Goal: Use online tool/utility: Utilize a website feature to perform a specific function

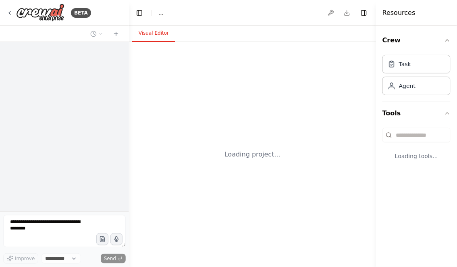
select select "****"
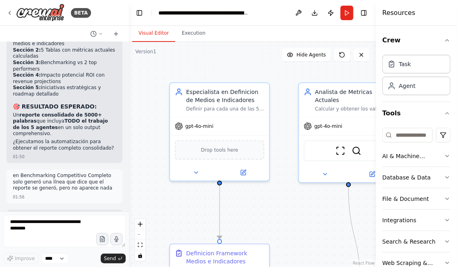
scroll to position [16406, 0]
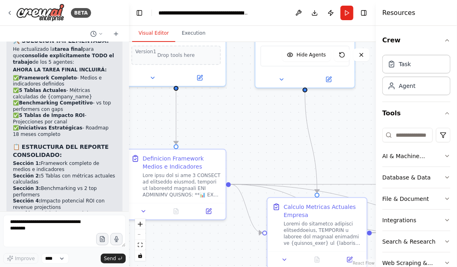
drag, startPoint x: 158, startPoint y: 160, endPoint x: 114, endPoint y: 61, distance: 109.1
click at [114, 61] on div "BETA Hello! I'm the CrewAI assistant. What kind of automation do you want to bu…" at bounding box center [228, 133] width 457 height 267
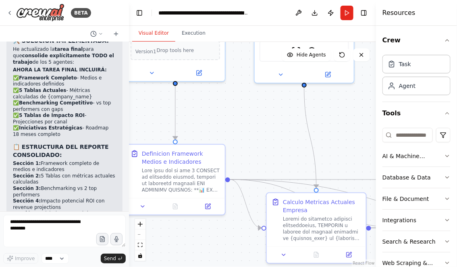
drag, startPoint x: 247, startPoint y: 118, endPoint x: 286, endPoint y: 124, distance: 39.5
click at [287, 124] on div ".deletable-edge-delete-btn { width: 20px; height: 20px; border: 0px solid #ffff…" at bounding box center [252, 154] width 247 height 225
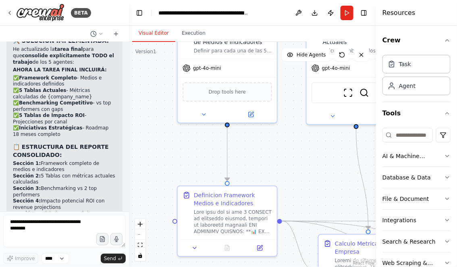
drag, startPoint x: 306, startPoint y: 140, endPoint x: 324, endPoint y: 192, distance: 55.4
click at [324, 189] on div ".deletable-edge-delete-btn { width: 20px; height: 20px; border: 0px solid #ffff…" at bounding box center [252, 154] width 247 height 225
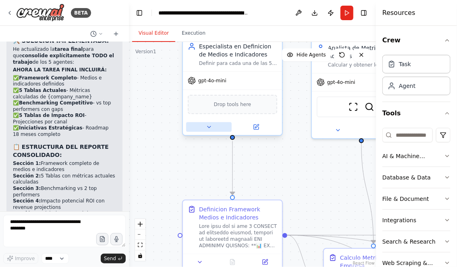
click at [209, 129] on icon at bounding box center [209, 127] width 6 height 6
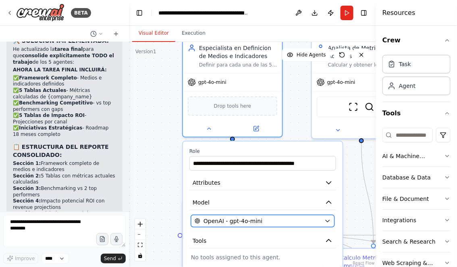
click at [279, 223] on div "OpenAI - gpt-4o-mini" at bounding box center [258, 221] width 126 height 8
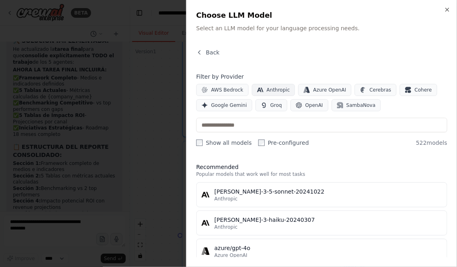
click at [274, 87] on span "Anthropic" at bounding box center [278, 90] width 23 height 6
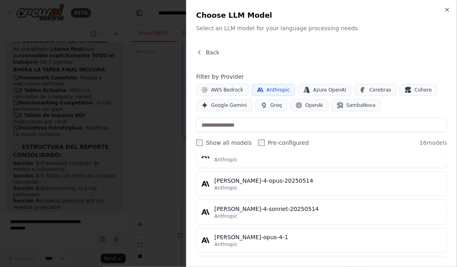
scroll to position [403, 0]
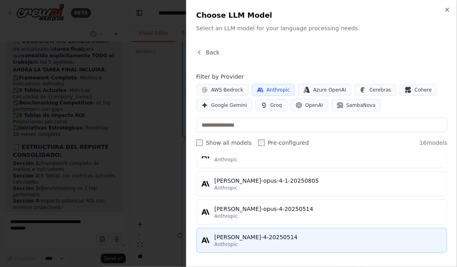
click at [276, 238] on div "[PERSON_NAME]-4-20250514" at bounding box center [328, 237] width 228 height 8
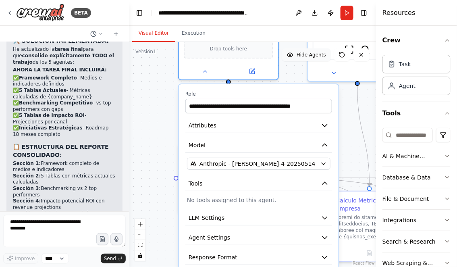
drag, startPoint x: 294, startPoint y: 124, endPoint x: 290, endPoint y: 56, distance: 67.8
click at [290, 56] on div "Version 1 Show Tools Hide Agents .deletable-edge-delete-btn { width: 20px; heig…" at bounding box center [252, 154] width 247 height 225
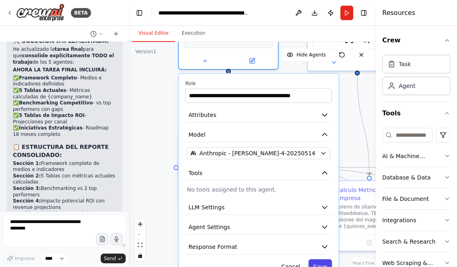
click at [316, 263] on button "Save" at bounding box center [320, 266] width 23 height 15
click at [319, 264] on button "Save" at bounding box center [320, 266] width 23 height 15
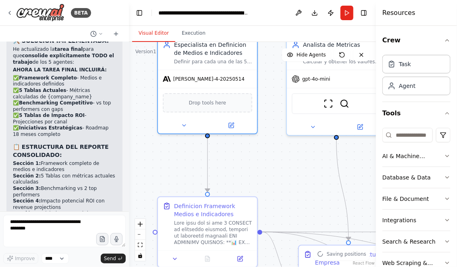
drag, startPoint x: 307, startPoint y: 117, endPoint x: 277, endPoint y: 205, distance: 93.3
click at [277, 205] on div ".deletable-edge-delete-btn { width: 20px; height: 20px; border: 0px solid #ffff…" at bounding box center [252, 154] width 247 height 225
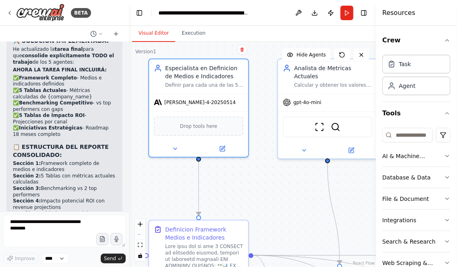
drag, startPoint x: 278, startPoint y: 203, endPoint x: 212, endPoint y: 160, distance: 78.8
click at [212, 160] on div ".deletable-edge-delete-btn { width: 20px; height: 20px; border: 0px solid #ffff…" at bounding box center [252, 154] width 247 height 225
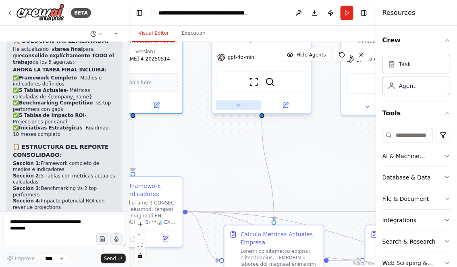
click at [234, 101] on button at bounding box center [239, 105] width 46 height 10
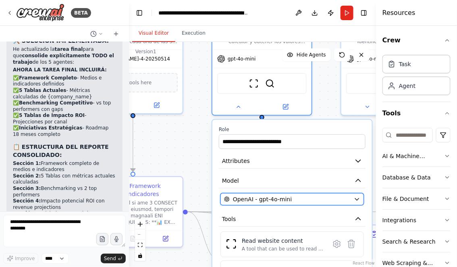
click at [303, 197] on div "OpenAI - gpt-4o-mini" at bounding box center [287, 199] width 126 height 8
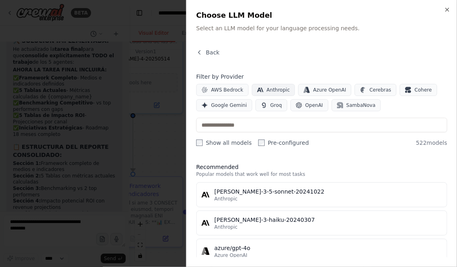
click at [284, 91] on span "Anthropic" at bounding box center [278, 90] width 23 height 6
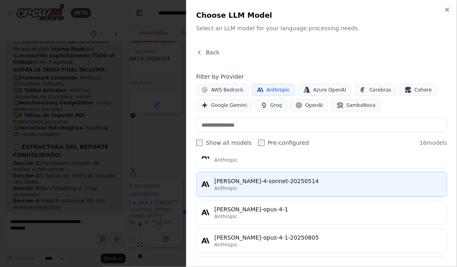
click at [277, 185] on div "Anthropic" at bounding box center [328, 188] width 228 height 6
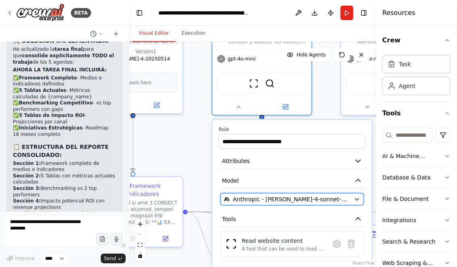
click at [335, 202] on span "Anthropic - [PERSON_NAME]-4-sonnet-20250514" at bounding box center [292, 199] width 118 height 8
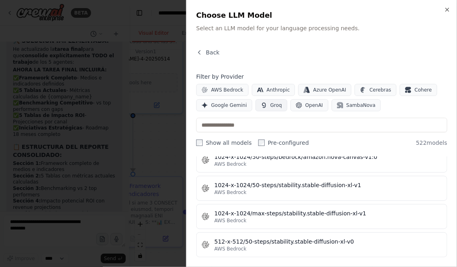
scroll to position [272, 0]
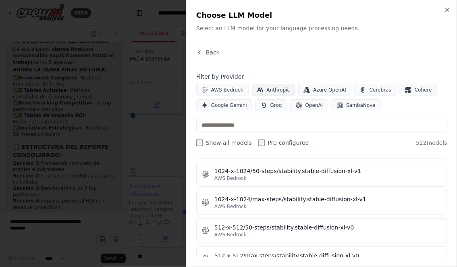
click at [269, 93] on button "Anthropic" at bounding box center [274, 90] width 44 height 12
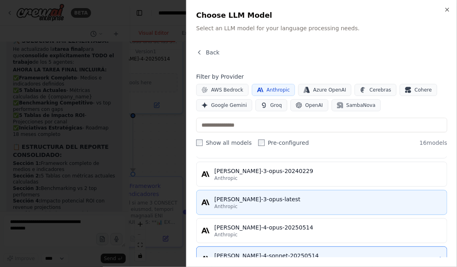
scroll to position [403, 0]
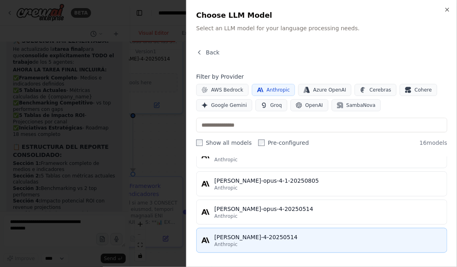
click at [275, 237] on div "[PERSON_NAME]-4-20250514" at bounding box center [328, 237] width 228 height 8
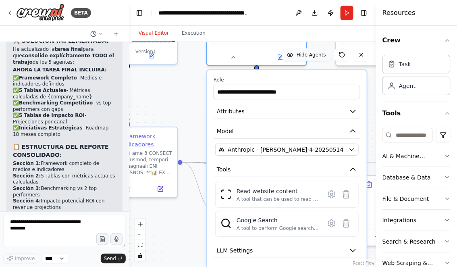
drag, startPoint x: 318, startPoint y: 103, endPoint x: 313, endPoint y: 54, distance: 49.8
click at [313, 54] on div "Version 1 Show Tools Hide Agents .deletable-edge-delete-btn { width: 20px; heig…" at bounding box center [252, 154] width 247 height 225
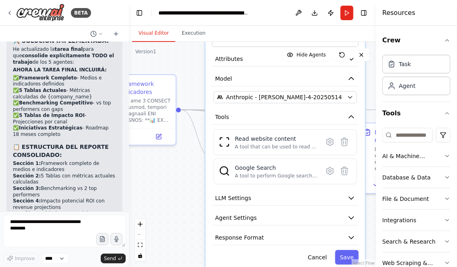
drag, startPoint x: 189, startPoint y: 234, endPoint x: 186, endPoint y: 162, distance: 71.4
click at [186, 165] on div ".deletable-edge-delete-btn { width: 20px; height: 20px; border: 0px solid #ffff…" at bounding box center [252, 154] width 247 height 225
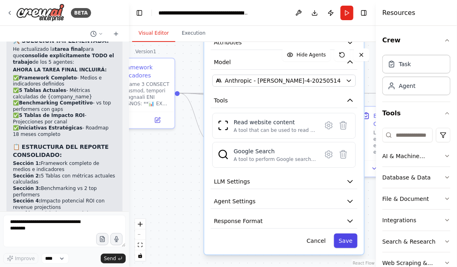
click at [344, 237] on button "Save" at bounding box center [345, 240] width 23 height 15
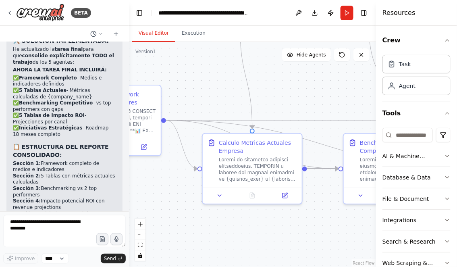
drag, startPoint x: 324, startPoint y: 197, endPoint x: 306, endPoint y: 231, distance: 39.1
click at [307, 231] on div ".deletable-edge-delete-btn { width: 20px; height: 20px; border: 0px solid #ffff…" at bounding box center [252, 154] width 247 height 225
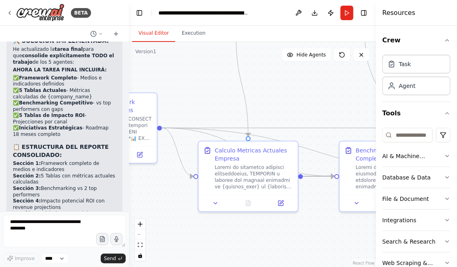
drag, startPoint x: 287, startPoint y: 77, endPoint x: 280, endPoint y: 169, distance: 92.1
click at [280, 169] on div ".deletable-edge-delete-btn { width: 20px; height: 20px; border: 0px solid #ffff…" at bounding box center [252, 154] width 247 height 225
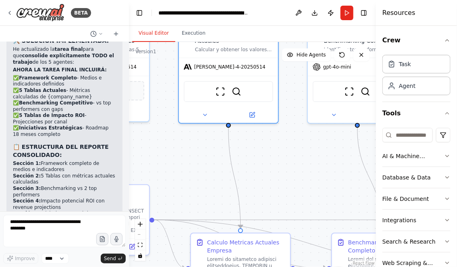
drag, startPoint x: 310, startPoint y: 166, endPoint x: 263, endPoint y: 180, distance: 48.5
click at [265, 180] on div ".deletable-edge-delete-btn { width: 20px; height: 20px; border: 0px solid #ffff…" at bounding box center [252, 154] width 247 height 225
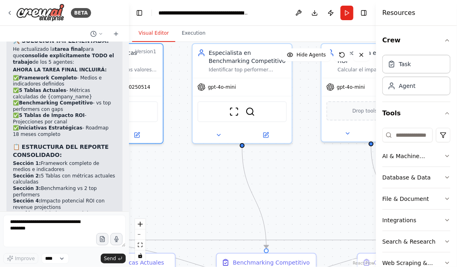
drag, startPoint x: 362, startPoint y: 171, endPoint x: 283, endPoint y: 180, distance: 79.5
click at [284, 180] on div ".deletable-edge-delete-btn { width: 20px; height: 20px; border: 0px solid #ffff…" at bounding box center [252, 154] width 247 height 225
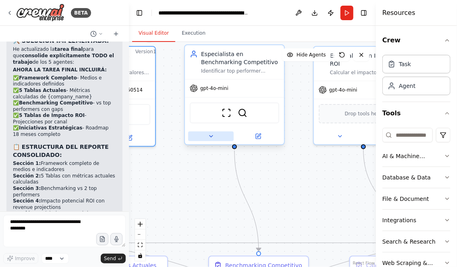
click at [212, 139] on button at bounding box center [211, 136] width 46 height 10
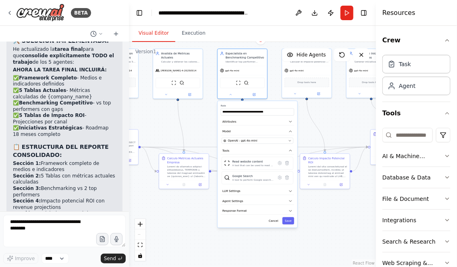
drag, startPoint x: 276, startPoint y: 104, endPoint x: 276, endPoint y: 50, distance: 54.4
click at [276, 50] on div ".deletable-edge-delete-btn { width: 20px; height: 20px; border: 0px solid #ffff…" at bounding box center [252, 154] width 247 height 225
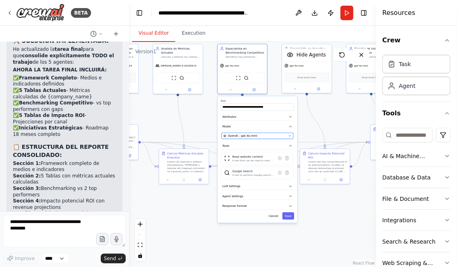
click at [276, 135] on div "OpenAI - gpt-4o-mini" at bounding box center [255, 136] width 63 height 4
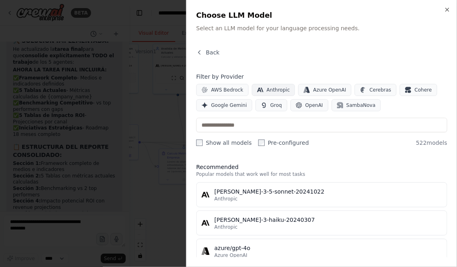
click at [269, 87] on span "Anthropic" at bounding box center [278, 90] width 23 height 6
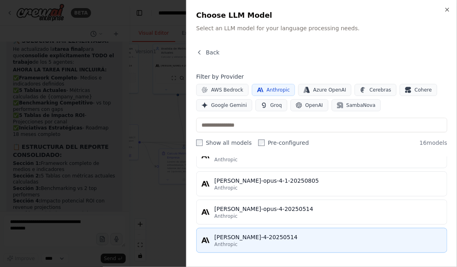
click at [256, 245] on div "Anthropic" at bounding box center [328, 244] width 228 height 6
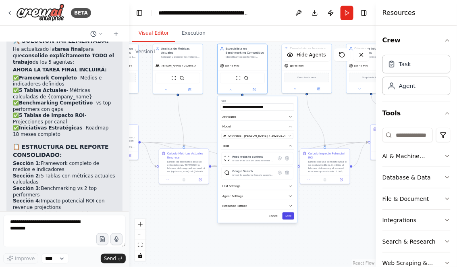
click at [289, 218] on button "Save" at bounding box center [288, 215] width 12 height 7
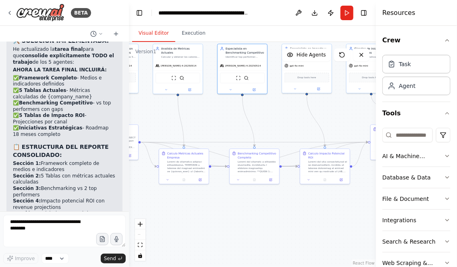
drag, startPoint x: 337, startPoint y: 124, endPoint x: 311, endPoint y: 124, distance: 26.2
click at [311, 124] on div ".deletable-edge-delete-btn { width: 20px; height: 20px; border: 0px solid #ffff…" at bounding box center [252, 154] width 247 height 225
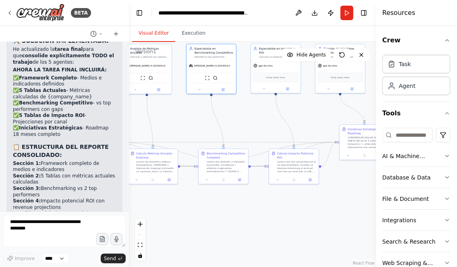
drag, startPoint x: 276, startPoint y: 126, endPoint x: 237, endPoint y: 126, distance: 38.7
click at [238, 126] on div ".deletable-edge-delete-btn { width: 20px; height: 20px; border: 0px solid #ffff…" at bounding box center [252, 154] width 247 height 225
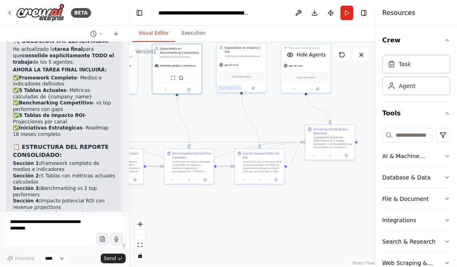
click at [226, 87] on button at bounding box center [229, 88] width 23 height 5
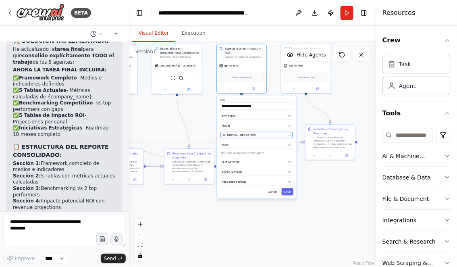
click at [252, 136] on span "OpenAI - gpt-4o-mini" at bounding box center [241, 135] width 29 height 4
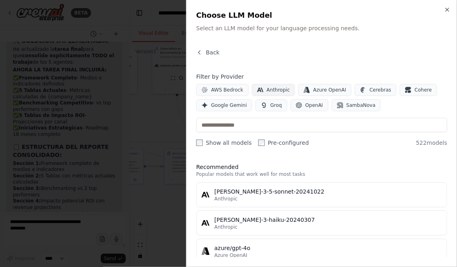
click at [276, 90] on span "Anthropic" at bounding box center [278, 90] width 23 height 6
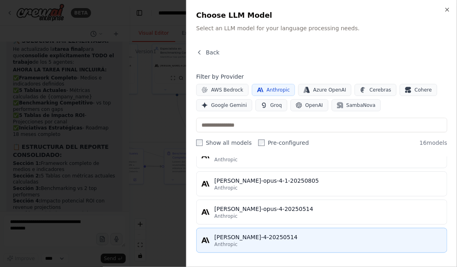
click at [267, 241] on div "Anthropic" at bounding box center [328, 244] width 228 height 6
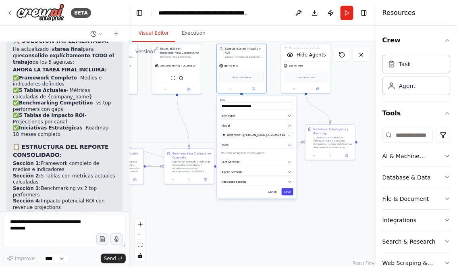
click at [291, 189] on button "Save" at bounding box center [288, 191] width 12 height 7
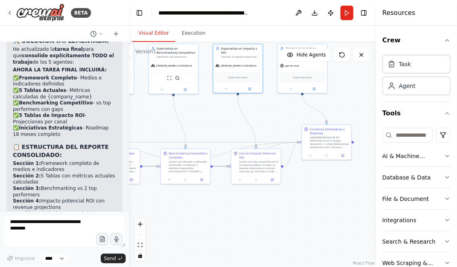
drag, startPoint x: 344, startPoint y: 99, endPoint x: 312, endPoint y: 112, distance: 34.2
click at [312, 112] on div ".deletable-edge-delete-btn { width: 20px; height: 20px; border: 0px solid #ffff…" at bounding box center [252, 154] width 247 height 225
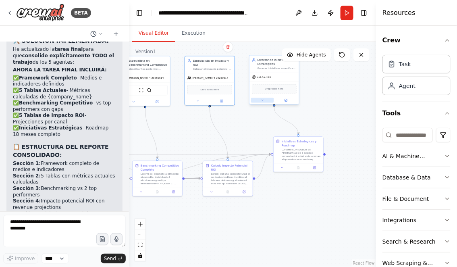
click at [261, 101] on icon at bounding box center [262, 100] width 3 height 3
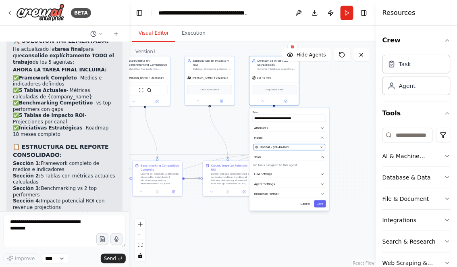
click at [287, 146] on span "OpenAI - gpt-4o-mini" at bounding box center [274, 147] width 29 height 4
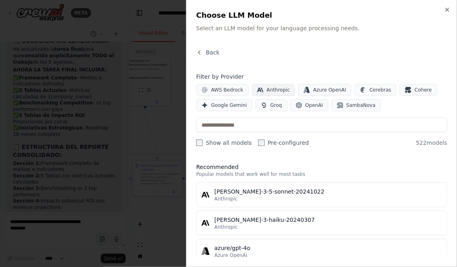
click at [274, 85] on button "Anthropic" at bounding box center [274, 90] width 44 height 12
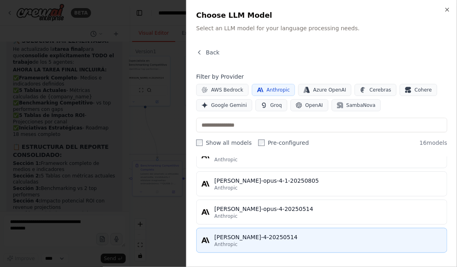
click at [277, 234] on div "[PERSON_NAME]-4-20250514" at bounding box center [328, 237] width 228 height 8
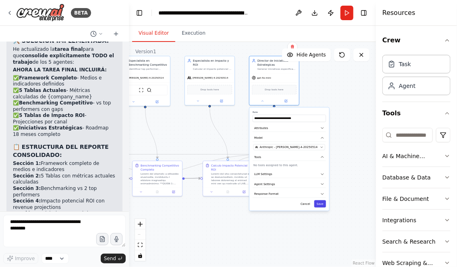
click at [321, 206] on button "Save" at bounding box center [320, 203] width 12 height 7
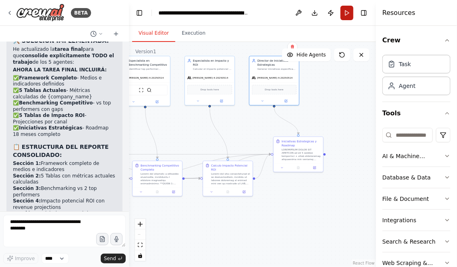
click at [349, 13] on button "Run" at bounding box center [346, 13] width 13 height 15
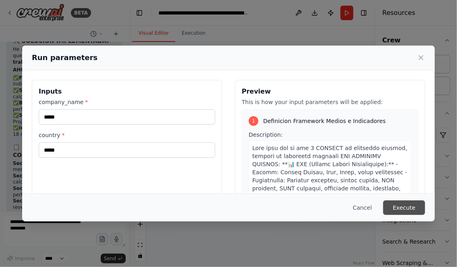
click at [402, 206] on button "Execute" at bounding box center [404, 207] width 42 height 15
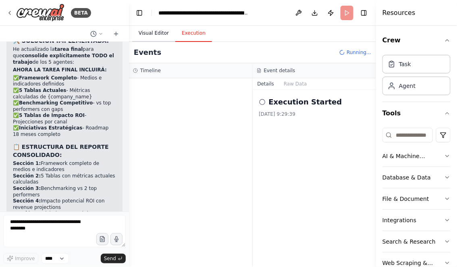
click at [163, 34] on button "Visual Editor" at bounding box center [153, 33] width 43 height 17
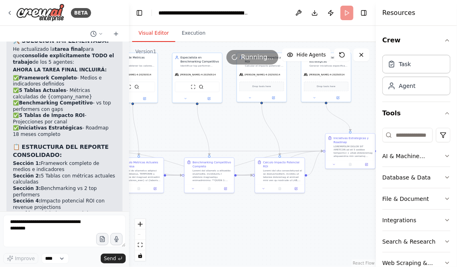
drag, startPoint x: 195, startPoint y: 230, endPoint x: 277, endPoint y: 226, distance: 81.8
click at [274, 226] on div ".deletable-edge-delete-btn { width: 20px; height: 20px; border: 0px solid #ffff…" at bounding box center [252, 154] width 247 height 225
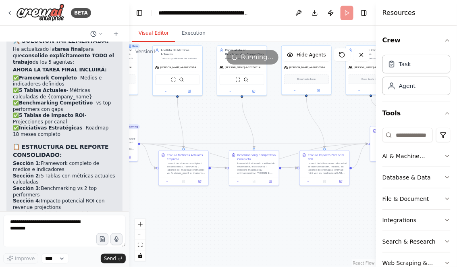
drag, startPoint x: 207, startPoint y: 230, endPoint x: 269, endPoint y: 212, distance: 65.3
click at [269, 212] on div ".deletable-edge-delete-btn { width: 20px; height: 20px; border: 0px solid #ffff…" at bounding box center [252, 154] width 247 height 225
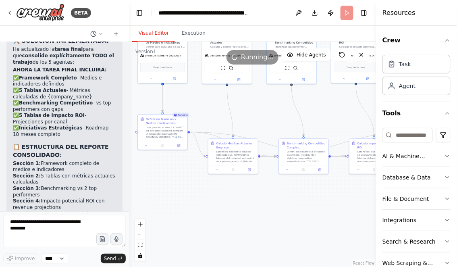
drag, startPoint x: 219, startPoint y: 211, endPoint x: 240, endPoint y: 211, distance: 20.9
click at [232, 211] on div ".deletable-edge-delete-btn { width: 20px; height: 20px; border: 0px solid #ffff…" at bounding box center [252, 154] width 247 height 225
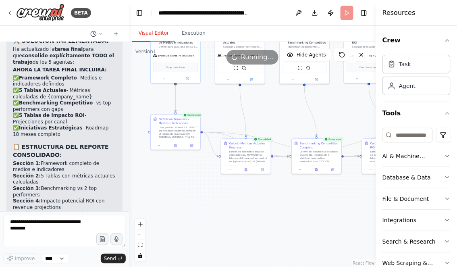
drag, startPoint x: 303, startPoint y: 207, endPoint x: 236, endPoint y: 207, distance: 66.9
click at [236, 207] on div ".deletable-edge-delete-btn { width: 20px; height: 20px; border: 0px solid #ffff…" at bounding box center [252, 154] width 247 height 225
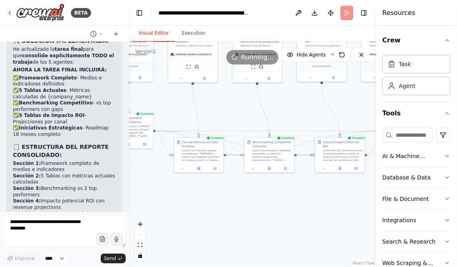
drag, startPoint x: 214, startPoint y: 212, endPoint x: 296, endPoint y: 205, distance: 82.9
click at [296, 205] on div ".deletable-edge-delete-btn { width: 20px; height: 20px; border: 0px solid #ffff…" at bounding box center [252, 154] width 247 height 225
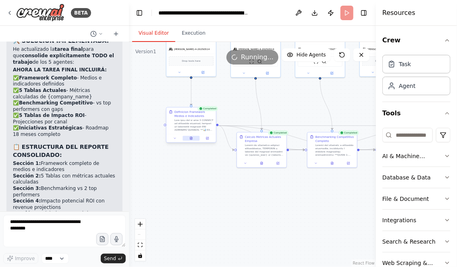
click at [191, 137] on icon at bounding box center [191, 138] width 2 height 3
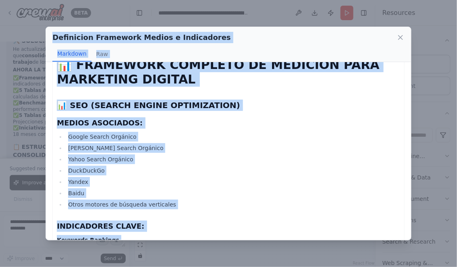
scroll to position [0, 0]
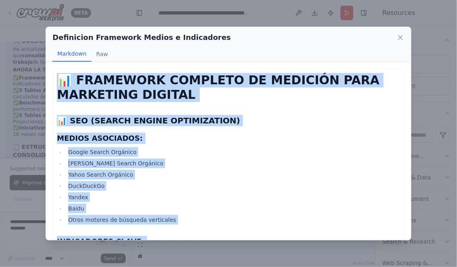
drag, startPoint x: 216, startPoint y: 114, endPoint x: 52, endPoint y: 75, distance: 168.6
click at [52, 75] on div "📊 FRAMEWORK COMPLETO DE MEDICIÓN PARA MARKETING DIGITAL 📊 SEO (SEARCH ENGINE OP…" at bounding box center [228, 151] width 365 height 178
copy div "📊 LOREMIPSU DOLORSIT AM CONSECTE ADIP ELITSEDDO EIUSMOD 📊 TEM (INCIDI UTLABO ET…"
click at [399, 37] on icon at bounding box center [400, 37] width 4 height 4
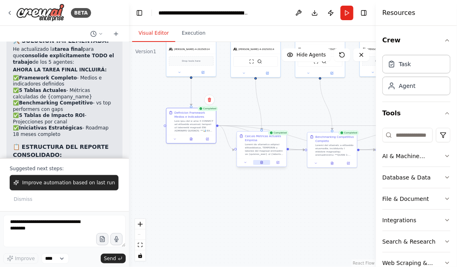
click at [262, 162] on icon at bounding box center [261, 162] width 1 height 0
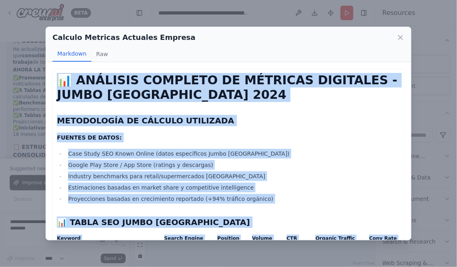
drag, startPoint x: 260, startPoint y: 224, endPoint x: 58, endPoint y: 80, distance: 248.1
copy div "📊 LOREMIPS DOLORSIT AM CONSECTE ADIPISCIN - ELITS DOEIU 2281 TEMPORINCID UT LAB…"
click at [400, 35] on icon at bounding box center [400, 37] width 8 height 8
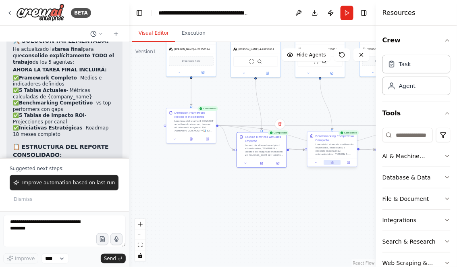
click at [332, 162] on icon at bounding box center [332, 161] width 1 height 1
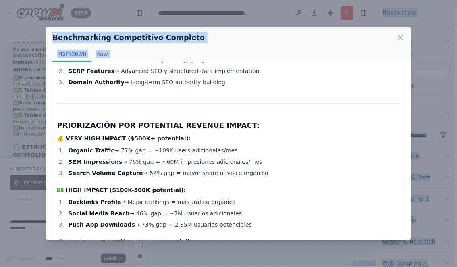
scroll to position [1996, 0]
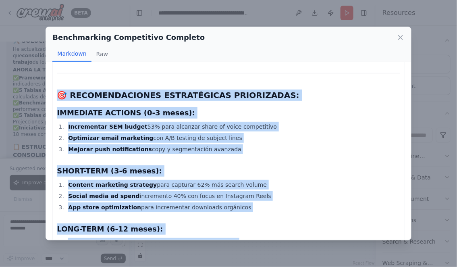
drag, startPoint x: 58, startPoint y: 81, endPoint x: 238, endPoint y: 221, distance: 228.2
copy div "📊 LOREMIPS DOLORSIT AM CONSECTETU ADIPISCINGEL - SEDDO EIUSM 9512 TEMPO 5: INCI…"
click at [402, 37] on icon at bounding box center [400, 37] width 8 height 8
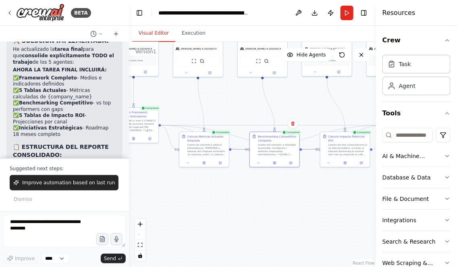
drag, startPoint x: 298, startPoint y: 204, endPoint x: 240, endPoint y: 204, distance: 58.0
click at [240, 204] on div ".deletable-edge-delete-btn { width: 20px; height: 20px; border: 0px solid #ffff…" at bounding box center [252, 154] width 247 height 225
click at [276, 160] on button at bounding box center [273, 162] width 17 height 5
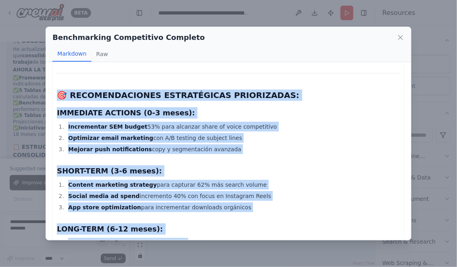
drag, startPoint x: 58, startPoint y: 79, endPoint x: 170, endPoint y: 118, distance: 119.1
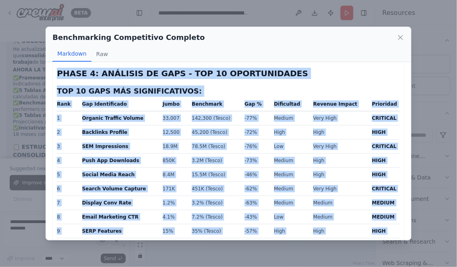
scroll to position [1389, 0]
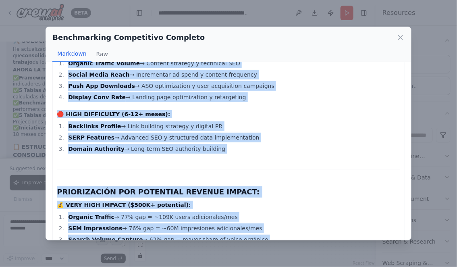
scroll to position [1996, 0]
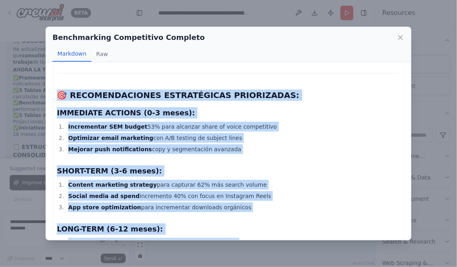
drag, startPoint x: 58, startPoint y: 82, endPoint x: 249, endPoint y: 263, distance: 263.3
click at [249, 263] on div "Benchmarking Competitivo Completo Markdown Raw 📊 ANÁLISIS COMPLETO DE BENCHMARK…" at bounding box center [228, 133] width 457 height 267
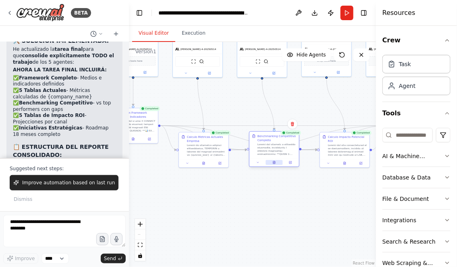
click at [273, 162] on icon at bounding box center [274, 162] width 3 height 3
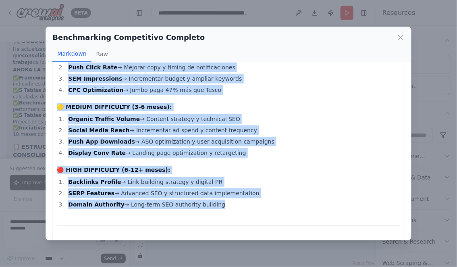
scroll to position [1647, 0]
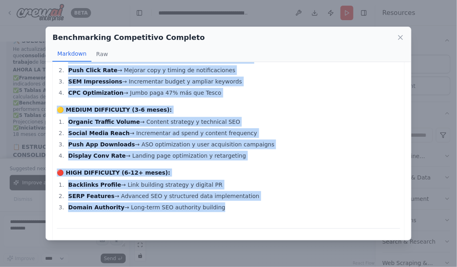
drag, startPoint x: 57, startPoint y: 81, endPoint x: 202, endPoint y: 88, distance: 145.2
copy div "📊 LOREMIPS DOLORSIT AM CONSECTETU ADIPISCINGEL - SEDDO EIUSM 9512 TEMPO 5: INCI…"
click at [399, 36] on icon at bounding box center [400, 37] width 8 height 8
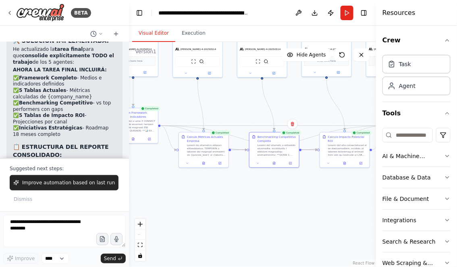
drag, startPoint x: 301, startPoint y: 219, endPoint x: 233, endPoint y: 219, distance: 68.1
click at [233, 219] on div ".deletable-edge-delete-btn { width: 20px; height: 20px; border: 0px solid #ffff…" at bounding box center [252, 154] width 247 height 225
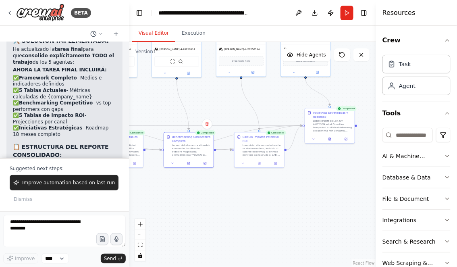
drag, startPoint x: 233, startPoint y: 219, endPoint x: 183, endPoint y: 219, distance: 50.4
click at [183, 219] on div ".deletable-edge-delete-btn { width: 20px; height: 20px; border: 0px solid #ffff…" at bounding box center [252, 154] width 247 height 225
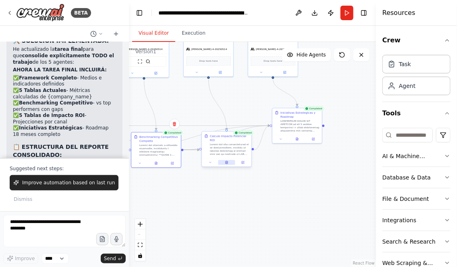
click at [227, 162] on icon at bounding box center [226, 162] width 1 height 0
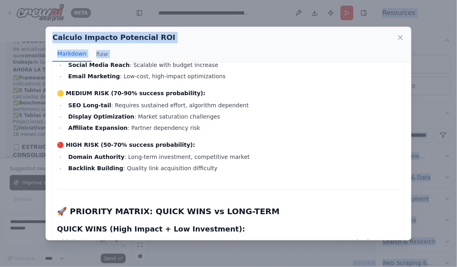
scroll to position [1880, 0]
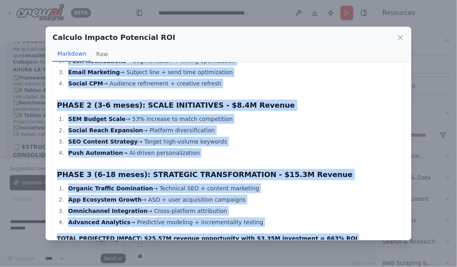
drag, startPoint x: 57, startPoint y: 80, endPoint x: 176, endPoint y: 224, distance: 186.8
copy div "📊 LOREMIPS DO SITAMET CONSECTET - ADIPISCINGEL SE DOEI TEMPO INCID 1712 UTLABOR…"
click at [400, 34] on icon at bounding box center [400, 37] width 8 height 8
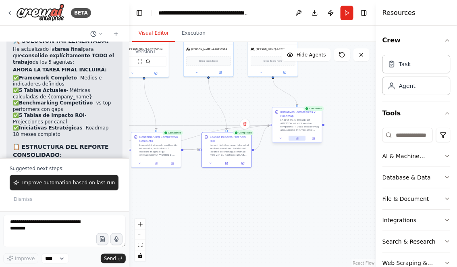
click at [298, 138] on icon at bounding box center [297, 138] width 2 height 3
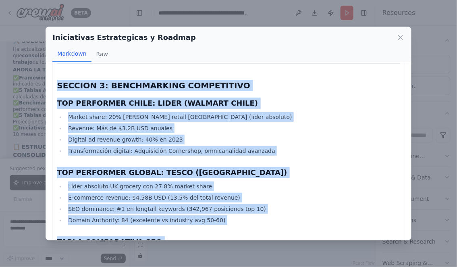
scroll to position [1949, 0]
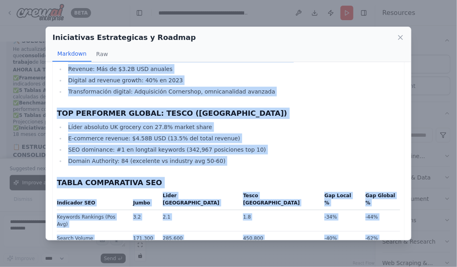
drag, startPoint x: 58, startPoint y: 80, endPoint x: 260, endPoint y: 219, distance: 245.4
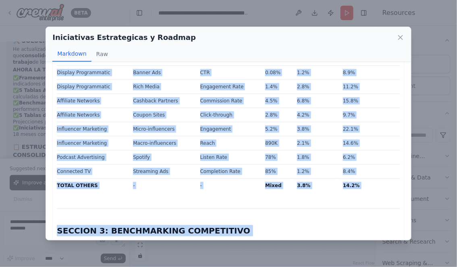
scroll to position [1718, 0]
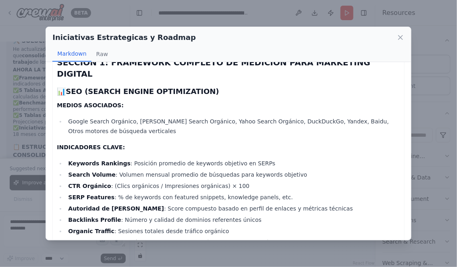
scroll to position [0, 0]
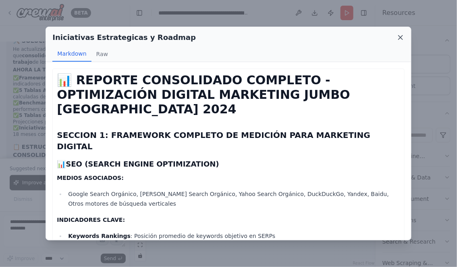
click at [398, 38] on icon at bounding box center [400, 37] width 8 height 8
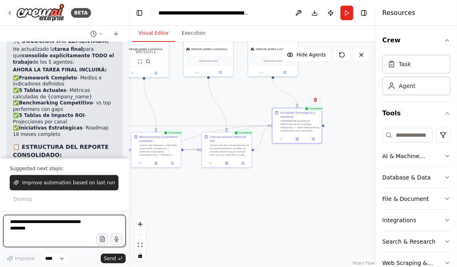
click at [40, 223] on textarea at bounding box center [64, 231] width 122 height 32
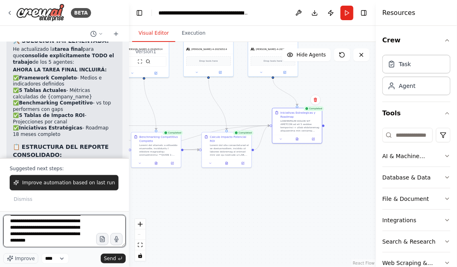
scroll to position [81, 0]
type textarea "**********"
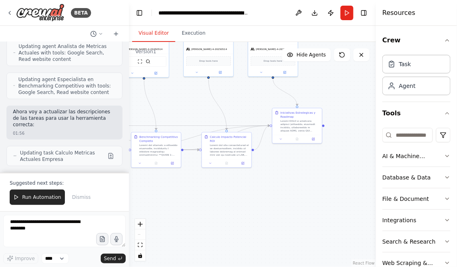
scroll to position [16968, 0]
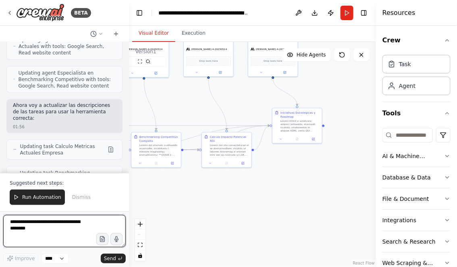
click at [71, 224] on textarea at bounding box center [64, 231] width 122 height 32
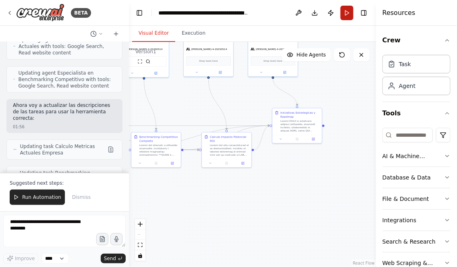
click at [348, 12] on button "Run" at bounding box center [346, 13] width 13 height 15
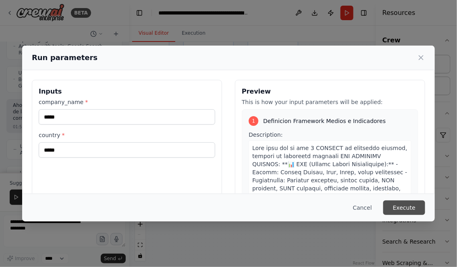
click at [400, 206] on button "Execute" at bounding box center [404, 207] width 42 height 15
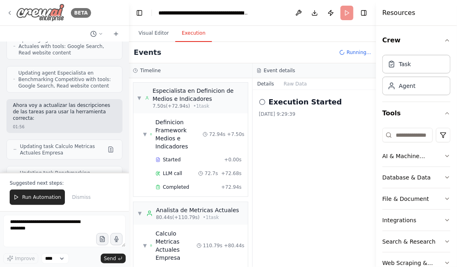
scroll to position [503, 0]
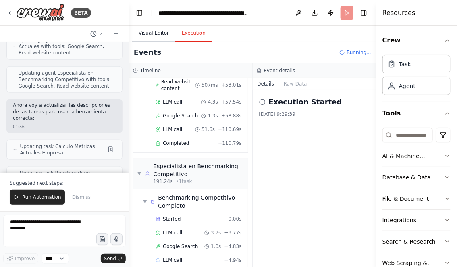
click at [148, 31] on button "Visual Editor" at bounding box center [153, 33] width 43 height 17
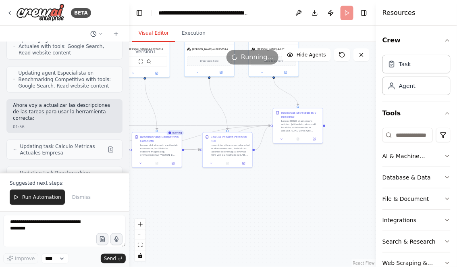
drag, startPoint x: 217, startPoint y: 201, endPoint x: 301, endPoint y: 201, distance: 84.6
click at [298, 201] on div ".deletable-edge-delete-btn { width: 20px; height: 20px; border: 0px solid #ffff…" at bounding box center [252, 154] width 247 height 225
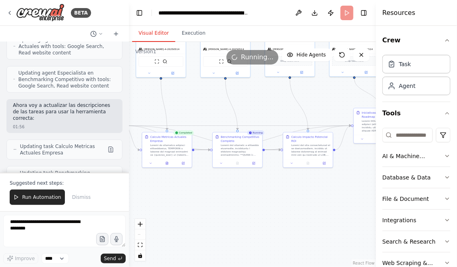
drag, startPoint x: 209, startPoint y: 203, endPoint x: 274, endPoint y: 203, distance: 65.3
click at [269, 203] on div ".deletable-edge-delete-btn { width: 20px; height: 20px; border: 0px solid #ffff…" at bounding box center [252, 154] width 247 height 225
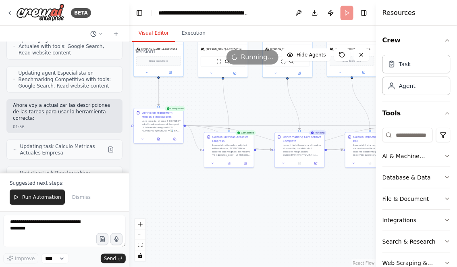
drag, startPoint x: 183, startPoint y: 204, endPoint x: 249, endPoint y: 204, distance: 66.1
click at [248, 204] on div ".deletable-edge-delete-btn { width: 20px; height: 20px; border: 0px solid #ffff…" at bounding box center [252, 154] width 247 height 225
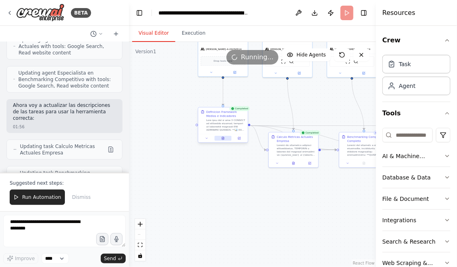
click at [224, 137] on icon at bounding box center [223, 138] width 3 height 3
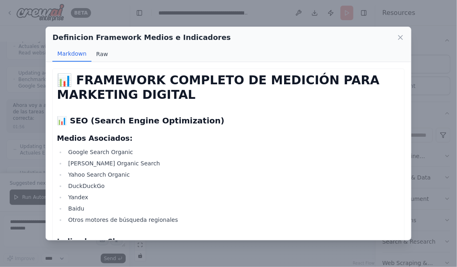
click at [99, 50] on button "Raw" at bounding box center [101, 53] width 21 height 15
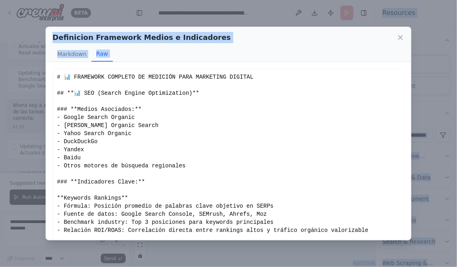
scroll to position [85, 0]
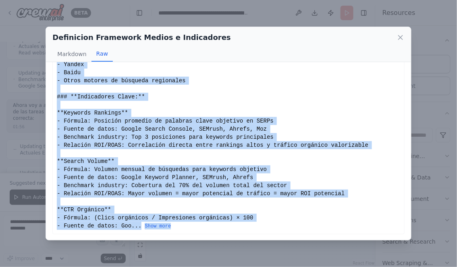
drag, startPoint x: 58, startPoint y: 76, endPoint x: 136, endPoint y: 243, distance: 184.2
click at [136, 243] on div "Definicion Framework Medios e Indicadores Markdown Raw 📊 FRAMEWORK COMPLETO DE …" at bounding box center [228, 133] width 457 height 267
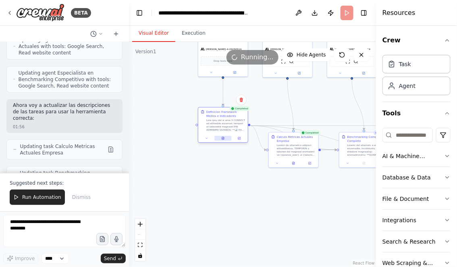
click at [224, 140] on button at bounding box center [222, 138] width 17 height 5
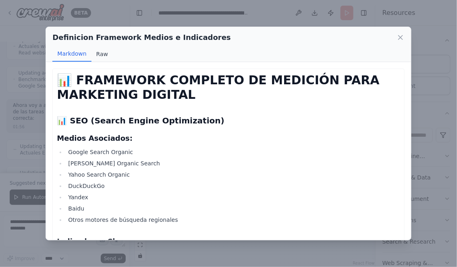
click at [99, 51] on button "Raw" at bounding box center [101, 53] width 21 height 15
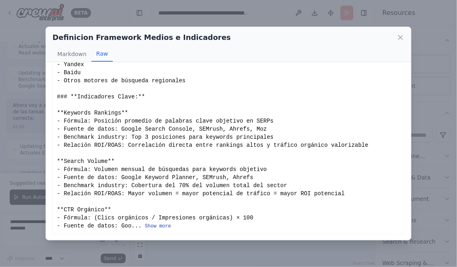
click at [162, 225] on button "Show more" at bounding box center [158, 226] width 26 height 6
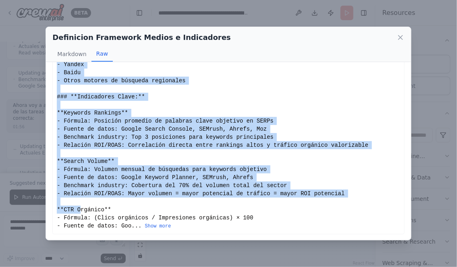
drag, startPoint x: 57, startPoint y: 77, endPoint x: 154, endPoint y: 212, distance: 166.2
click at [160, 223] on button "Show more" at bounding box center [158, 226] width 26 height 6
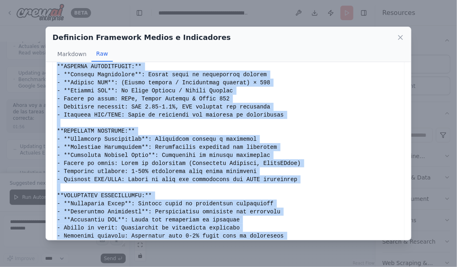
scroll to position [2454, 0]
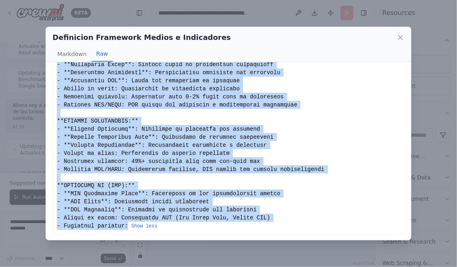
drag, startPoint x: 57, startPoint y: 77, endPoint x: 130, endPoint y: 228, distance: 167.2
click at [399, 38] on icon at bounding box center [400, 37] width 4 height 4
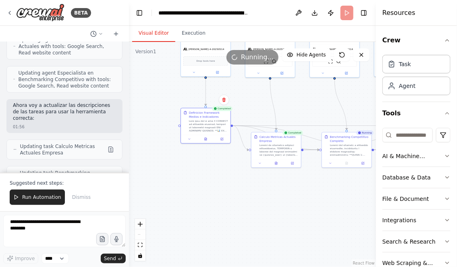
drag, startPoint x: 240, startPoint y: 211, endPoint x: 205, endPoint y: 211, distance: 34.2
click at [205, 211] on div ".deletable-edge-delete-btn { width: 20px; height: 20px; border: 0px solid #ffff…" at bounding box center [252, 154] width 247 height 225
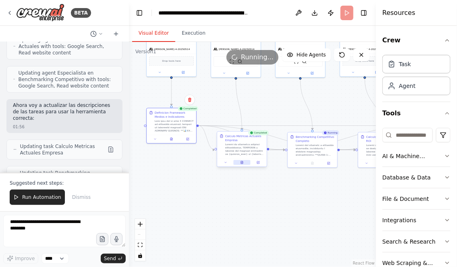
click at [243, 164] on button at bounding box center [241, 162] width 17 height 5
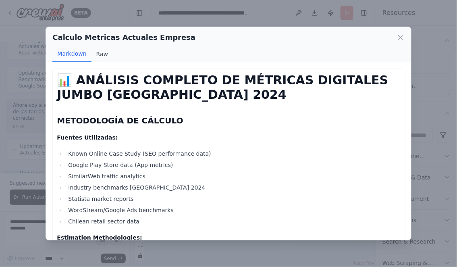
click at [99, 52] on button "Raw" at bounding box center [101, 53] width 21 height 15
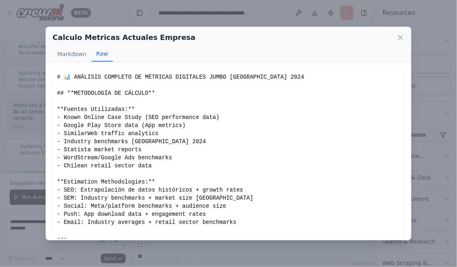
scroll to position [77, 0]
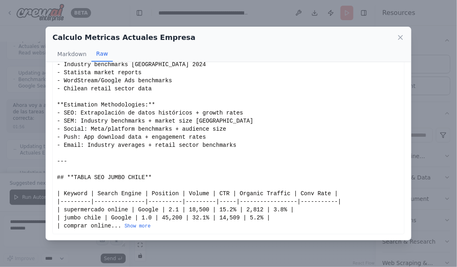
click at [133, 225] on button "Show more" at bounding box center [137, 226] width 26 height 6
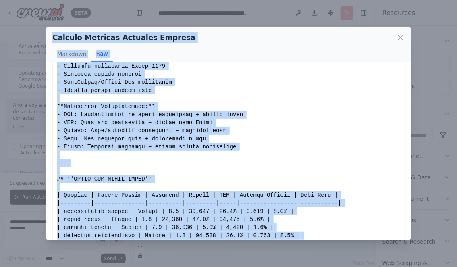
scroll to position [0, 0]
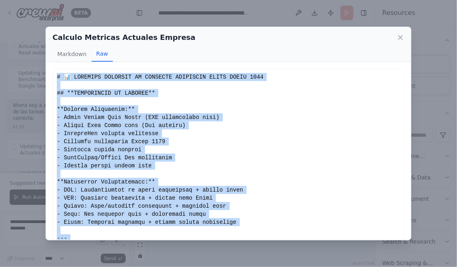
drag, startPoint x: 296, startPoint y: 226, endPoint x: 52, endPoint y: 73, distance: 287.8
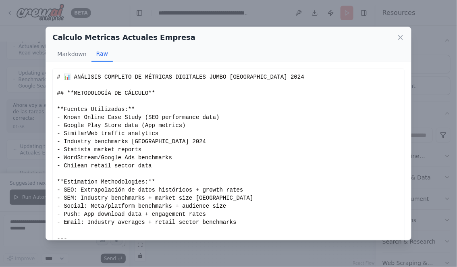
copy div "# 📊 LOREMIPS DOLORSIT AM CONSECTE ADIPISCIN ELITS DOEIU 2266 ## **TEMPORINCID U…"
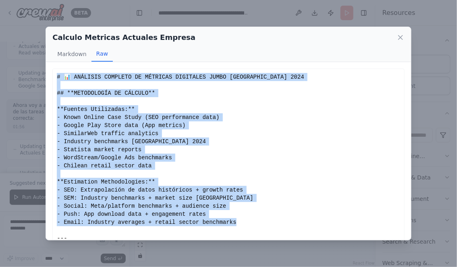
scroll to position [77, 0]
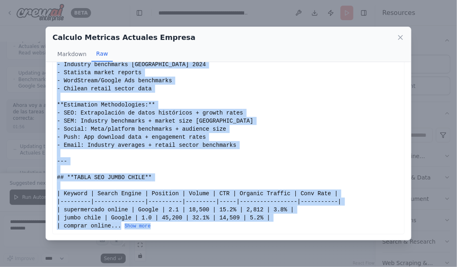
drag, startPoint x: 57, startPoint y: 77, endPoint x: 182, endPoint y: 251, distance: 214.4
click at [182, 251] on div "Calculo Metricas Actuales Empresa Markdown Raw 📊 ANÁLISIS COMPLETO DE MÉTRICAS …" at bounding box center [228, 133] width 457 height 267
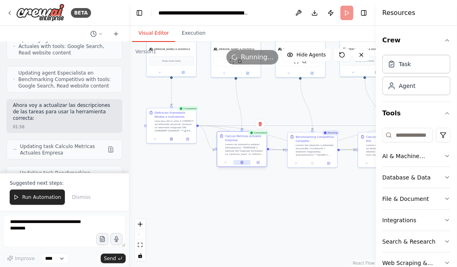
click at [240, 164] on icon at bounding box center [241, 162] width 3 height 3
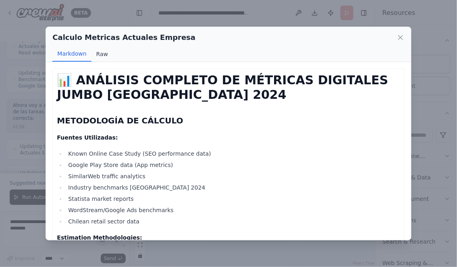
click at [103, 50] on button "Raw" at bounding box center [101, 53] width 21 height 15
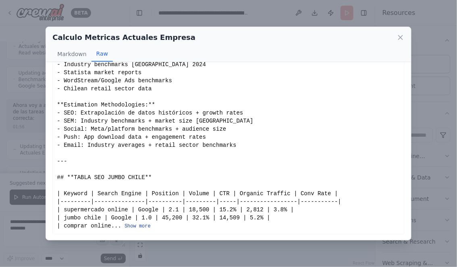
click at [143, 227] on button "Show more" at bounding box center [137, 226] width 26 height 6
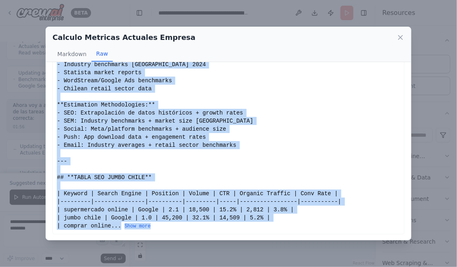
drag, startPoint x: 57, startPoint y: 77, endPoint x: 244, endPoint y: 227, distance: 240.1
click at [148, 225] on button "Show more" at bounding box center [137, 226] width 26 height 6
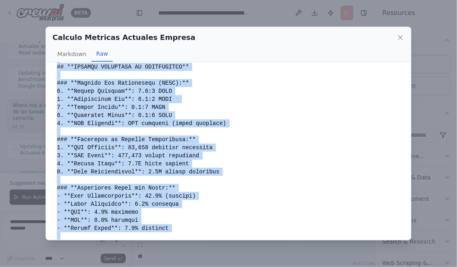
scroll to position [979, 0]
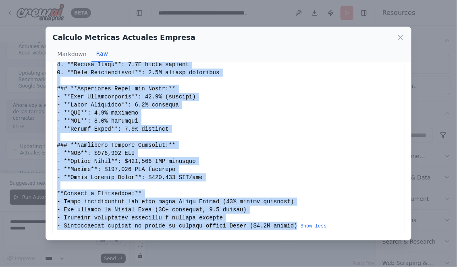
copy div "# 📊 ANÁLISIS COMPLETO DE MÉTRICAS DIGITALES JUMBO [GEOGRAPHIC_DATA] 2024 ## **M…"
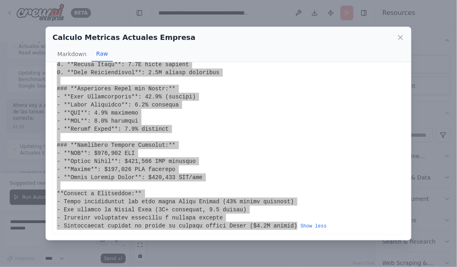
scroll to position [77, 0]
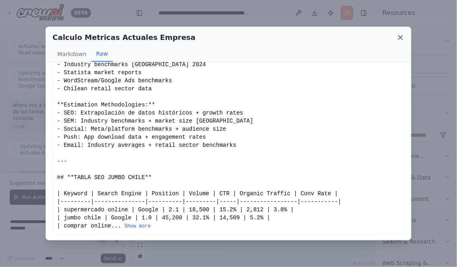
click at [400, 38] on icon at bounding box center [400, 37] width 8 height 8
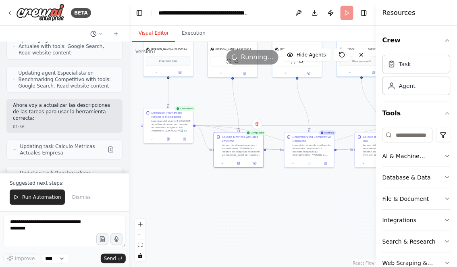
drag, startPoint x: 281, startPoint y: 208, endPoint x: 216, endPoint y: 206, distance: 65.7
click at [216, 206] on div ".deletable-edge-delete-btn { width: 20px; height: 20px; border: 0px solid #ffff…" at bounding box center [252, 154] width 247 height 225
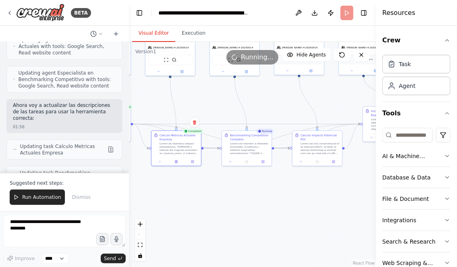
drag, startPoint x: 186, startPoint y: 209, endPoint x: 276, endPoint y: 218, distance: 90.7
click at [274, 218] on div ".deletable-edge-delete-btn { width: 20px; height: 20px; border: 0px solid #ffff…" at bounding box center [252, 154] width 247 height 225
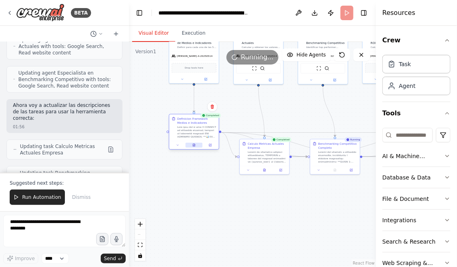
click at [195, 144] on icon at bounding box center [194, 144] width 3 height 3
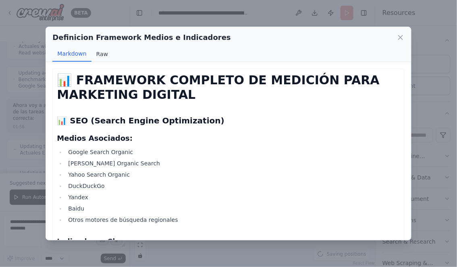
click at [102, 56] on button "Raw" at bounding box center [101, 53] width 21 height 15
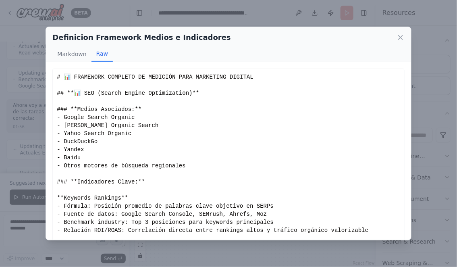
scroll to position [85, 0]
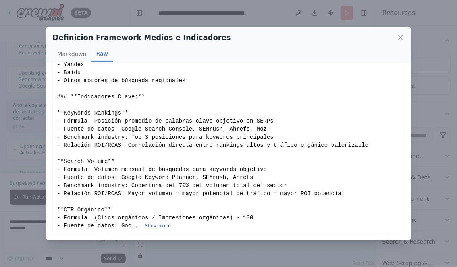
click at [152, 224] on button "Show more" at bounding box center [158, 226] width 26 height 6
click at [402, 37] on icon at bounding box center [400, 37] width 8 height 8
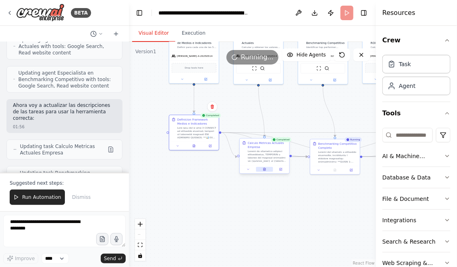
click at [265, 168] on icon at bounding box center [264, 169] width 3 height 3
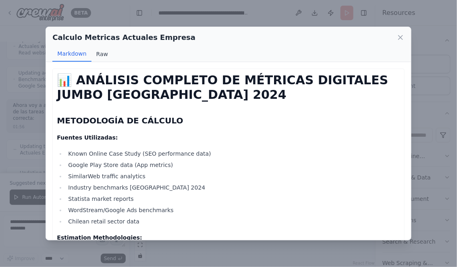
click at [102, 53] on button "Raw" at bounding box center [101, 53] width 21 height 15
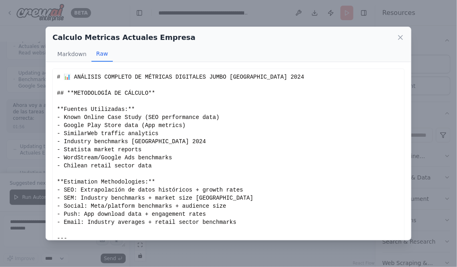
scroll to position [77, 0]
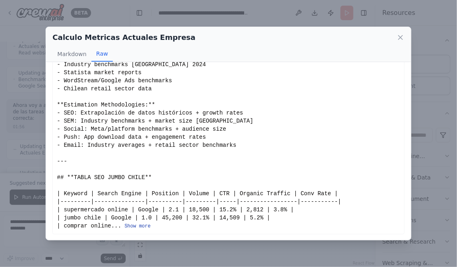
click at [137, 226] on button "Show more" at bounding box center [137, 226] width 26 height 6
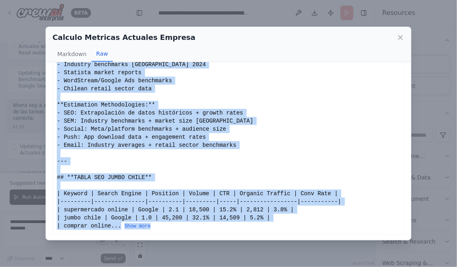
drag, startPoint x: 57, startPoint y: 75, endPoint x: 109, endPoint y: 257, distance: 189.7
click at [109, 257] on div "Calculo Metricas Actuales Empresa Markdown Raw 📊 ANÁLISIS COMPLETO DE MÉTRICAS …" at bounding box center [228, 133] width 457 height 267
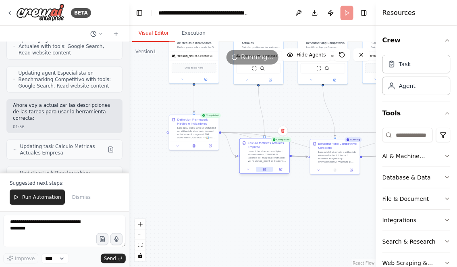
click at [264, 168] on button at bounding box center [264, 169] width 17 height 5
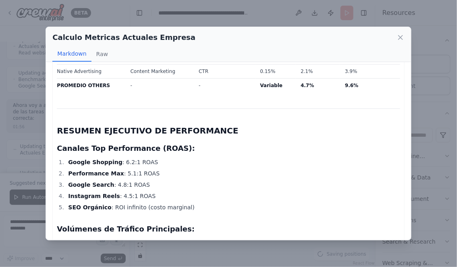
scroll to position [1475, 0]
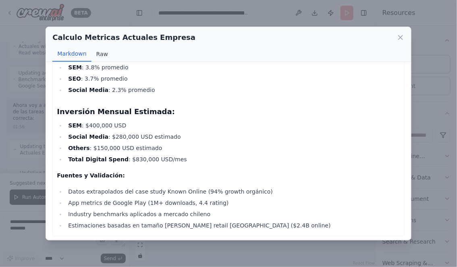
click at [100, 48] on button "Raw" at bounding box center [101, 53] width 21 height 15
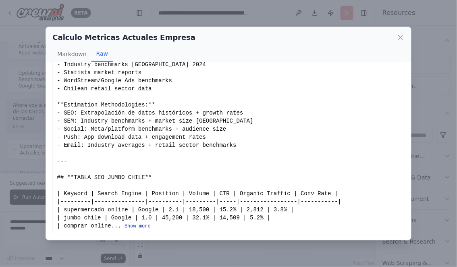
click at [134, 227] on button "Show more" at bounding box center [137, 226] width 26 height 6
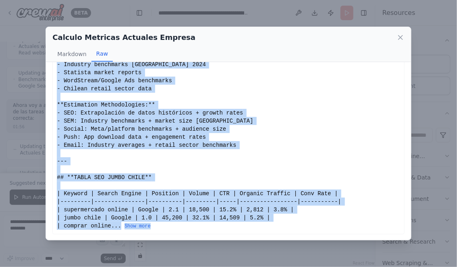
drag, startPoint x: 58, startPoint y: 77, endPoint x: 148, endPoint y: 247, distance: 193.4
click at [141, 226] on button "Show more" at bounding box center [137, 226] width 26 height 6
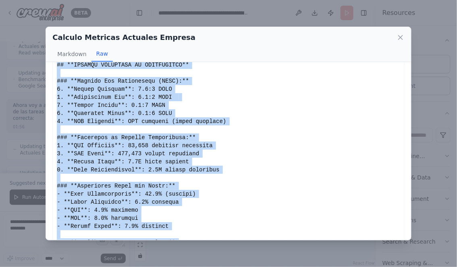
scroll to position [979, 0]
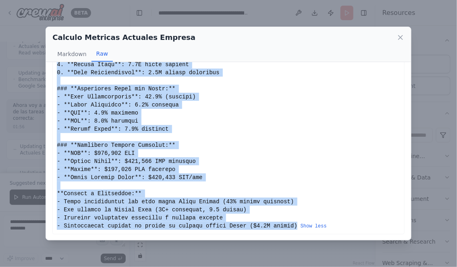
copy div "# 📊 ANÁLISIS COMPLETO DE MÉTRICAS DIGITALES JUMBO [GEOGRAPHIC_DATA] 2024 ## **M…"
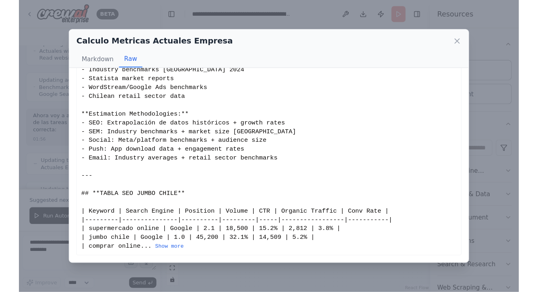
scroll to position [77, 0]
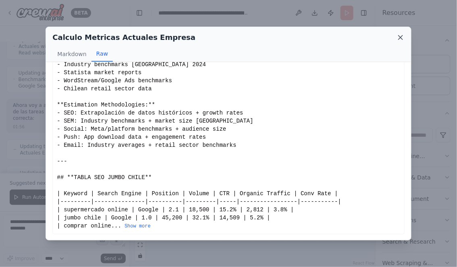
click at [399, 37] on icon at bounding box center [400, 37] width 8 height 8
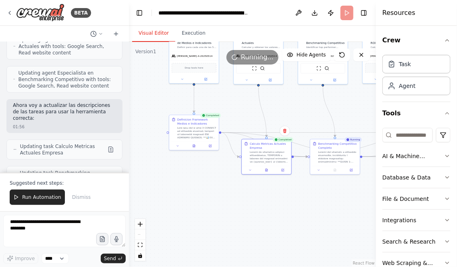
drag, startPoint x: 298, startPoint y: 206, endPoint x: 214, endPoint y: 207, distance: 83.4
click at [215, 207] on div ".deletable-edge-delete-btn { width: 20px; height: 20px; border: 0px solid #ffff…" at bounding box center [252, 154] width 247 height 225
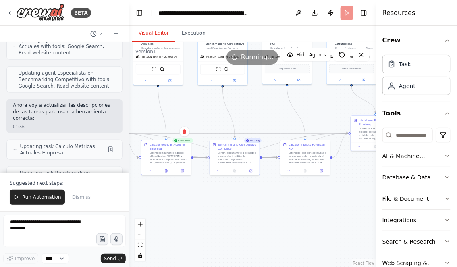
drag, startPoint x: 257, startPoint y: 206, endPoint x: 209, endPoint y: 208, distance: 48.0
click at [209, 208] on div ".deletable-edge-delete-btn { width: 20px; height: 20px; border: 0px solid #ffff…" at bounding box center [252, 154] width 247 height 225
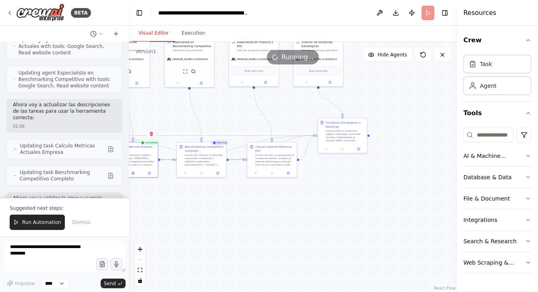
scroll to position [16943, 0]
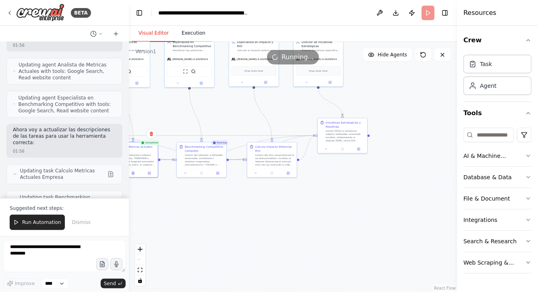
click at [194, 35] on button "Execution" at bounding box center [193, 33] width 37 height 17
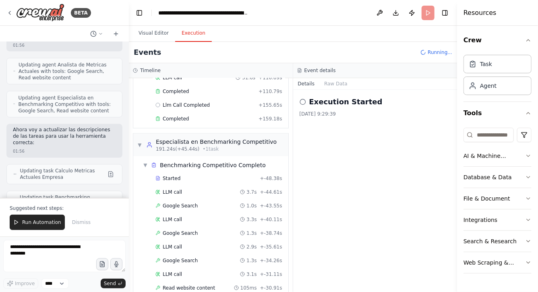
scroll to position [827, 0]
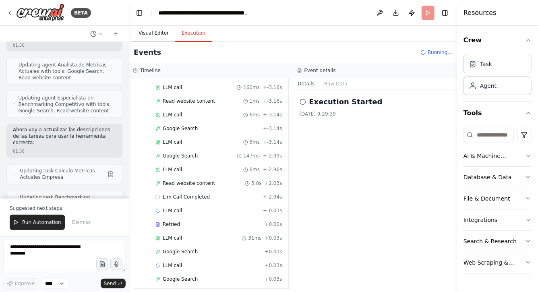
click at [158, 36] on button "Visual Editor" at bounding box center [153, 33] width 43 height 17
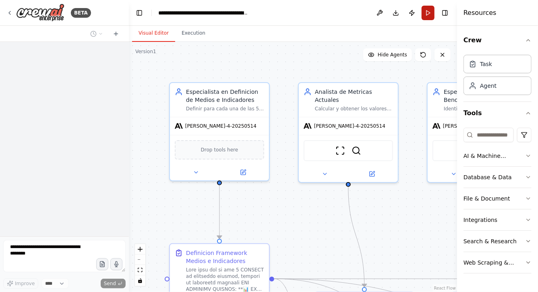
click at [424, 13] on button "Run" at bounding box center [428, 13] width 13 height 15
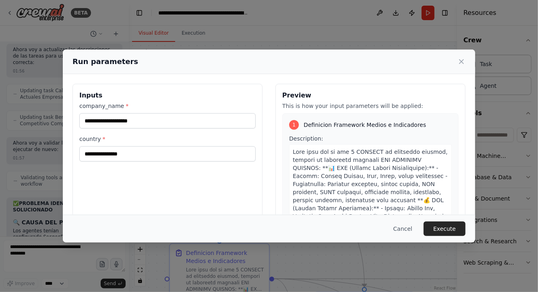
type input "*****"
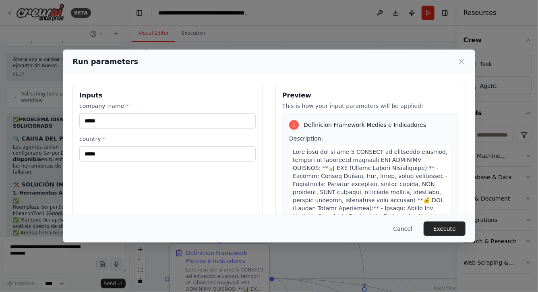
scroll to position [16904, 0]
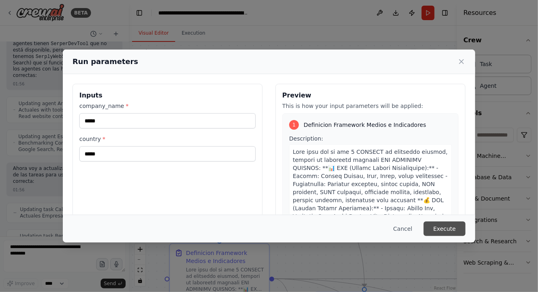
click at [448, 228] on button "Execute" at bounding box center [445, 229] width 42 height 15
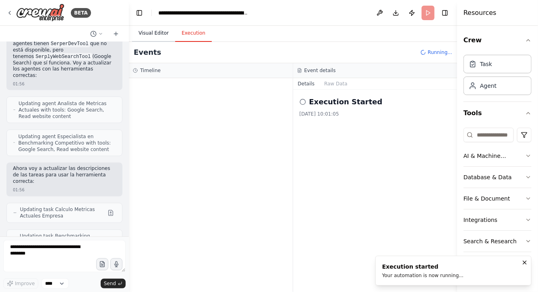
click at [153, 33] on button "Visual Editor" at bounding box center [153, 33] width 43 height 17
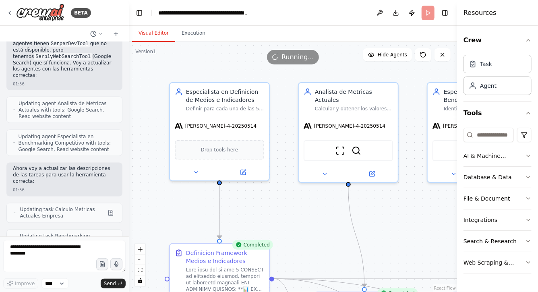
drag, startPoint x: 302, startPoint y: 222, endPoint x: 227, endPoint y: 162, distance: 95.9
click at [228, 162] on div ".deletable-edge-delete-btn { width: 20px; height: 20px; border: 0px solid #ffff…" at bounding box center [293, 167] width 328 height 250
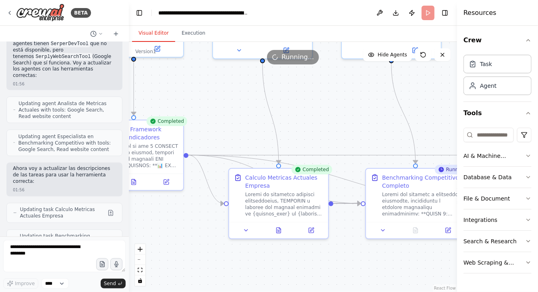
drag, startPoint x: 320, startPoint y: 185, endPoint x: 307, endPoint y: 114, distance: 71.6
click at [307, 114] on div ".deletable-edge-delete-btn { width: 20px; height: 20px; border: 0px solid #ffff…" at bounding box center [293, 167] width 328 height 250
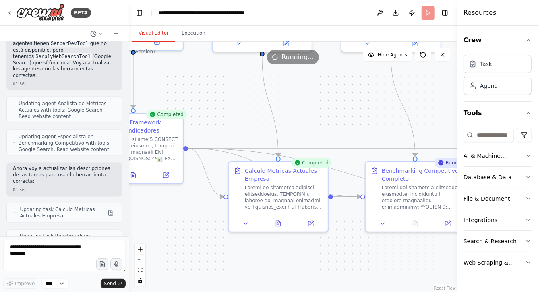
drag, startPoint x: 363, startPoint y: 253, endPoint x: 305, endPoint y: 246, distance: 58.9
click at [305, 246] on div ".deletable-edge-delete-btn { width: 20px; height: 20px; border: 0px solid #ffff…" at bounding box center [293, 167] width 328 height 250
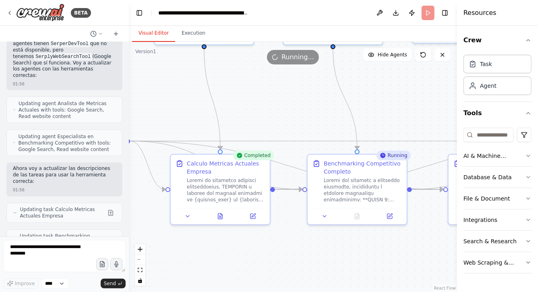
drag, startPoint x: 278, startPoint y: 237, endPoint x: 301, endPoint y: 215, distance: 31.6
click at [301, 215] on div ".deletable-edge-delete-btn { width: 20px; height: 20px; border: 0px solid #ffff…" at bounding box center [293, 167] width 328 height 250
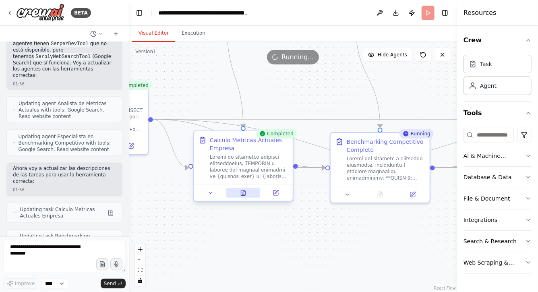
click at [241, 192] on icon at bounding box center [243, 192] width 4 height 5
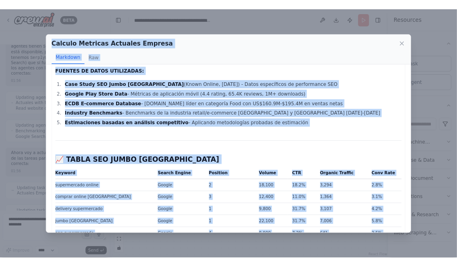
scroll to position [0, 0]
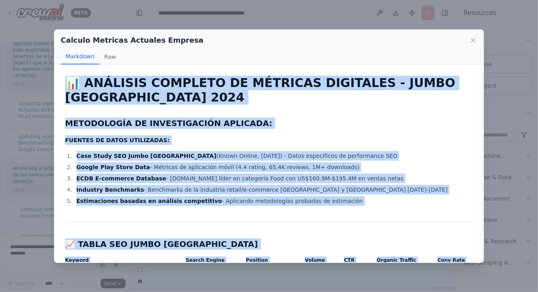
drag, startPoint x: 194, startPoint y: 195, endPoint x: 63, endPoint y: 80, distance: 173.8
copy div "📊 ANÁLISIS COMPLETO DE MÉTRICAS DIGITALES - JUMBO CHILE 2024 METODOLOGÍA DE INV…"
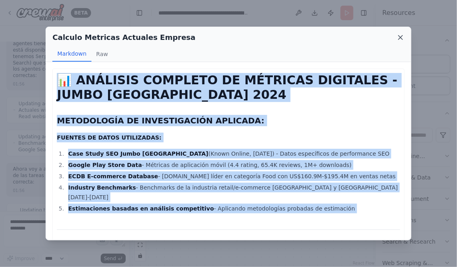
click at [402, 39] on icon at bounding box center [400, 37] width 4 height 4
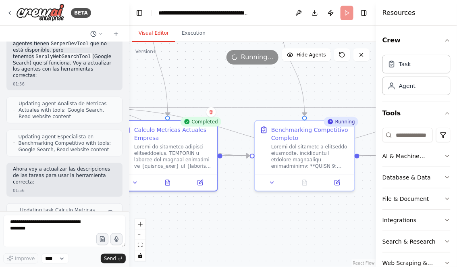
drag, startPoint x: 272, startPoint y: 228, endPoint x: 193, endPoint y: 216, distance: 79.9
click at [193, 216] on div ".deletable-edge-delete-btn { width: 20px; height: 20px; border: 0px solid #ffff…" at bounding box center [252, 154] width 247 height 225
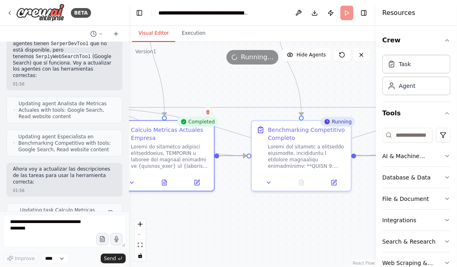
drag, startPoint x: 253, startPoint y: 224, endPoint x: 175, endPoint y: 222, distance: 78.2
click at [176, 222] on div ".deletable-edge-delete-btn { width: 20px; height: 20px; border: 0px solid #ffff…" at bounding box center [252, 154] width 247 height 225
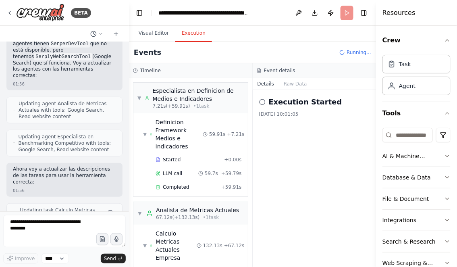
click at [202, 35] on button "Execution" at bounding box center [193, 33] width 37 height 17
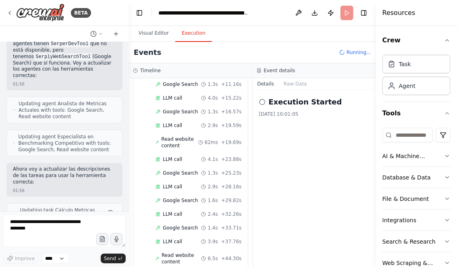
scroll to position [645, 0]
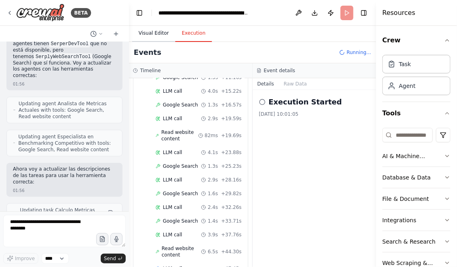
click at [151, 31] on button "Visual Editor" at bounding box center [153, 33] width 43 height 17
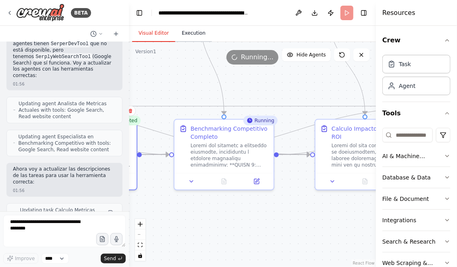
click at [191, 31] on button "Execution" at bounding box center [193, 33] width 37 height 17
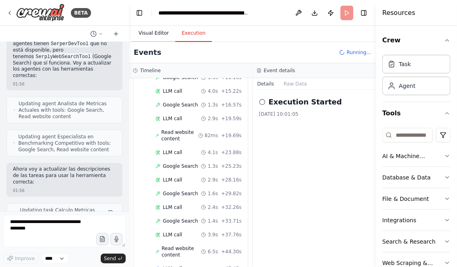
click at [158, 31] on button "Visual Editor" at bounding box center [153, 33] width 43 height 17
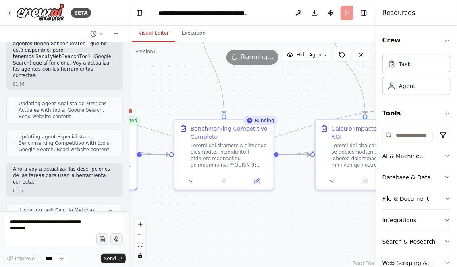
scroll to position [16929, 0]
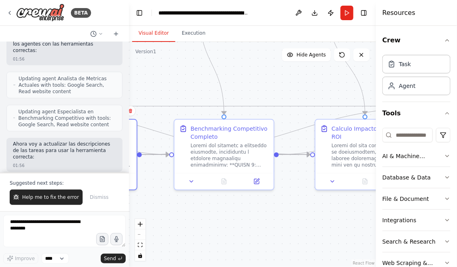
drag, startPoint x: 212, startPoint y: 216, endPoint x: 289, endPoint y: 216, distance: 76.9
click at [284, 216] on div ".deletable-edge-delete-btn { width: 20px; height: 20px; border: 0px solid #ffff…" at bounding box center [252, 154] width 247 height 225
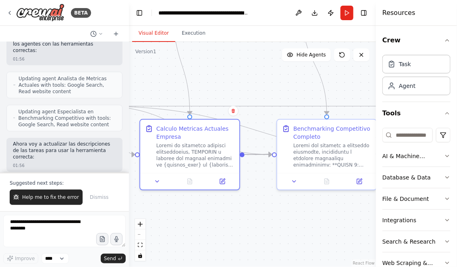
drag, startPoint x: 208, startPoint y: 218, endPoint x: 278, endPoint y: 218, distance: 69.7
click at [276, 218] on div ".deletable-edge-delete-btn { width: 20px; height: 20px; border: 0px solid #ffff…" at bounding box center [252, 154] width 247 height 225
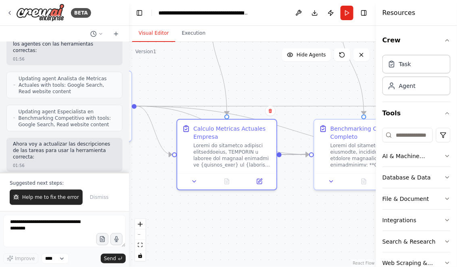
drag, startPoint x: 220, startPoint y: 218, endPoint x: 274, endPoint y: 218, distance: 54.4
click at [274, 218] on div ".deletable-edge-delete-btn { width: 20px; height: 20px; border: 0px solid #ffff…" at bounding box center [252, 154] width 247 height 225
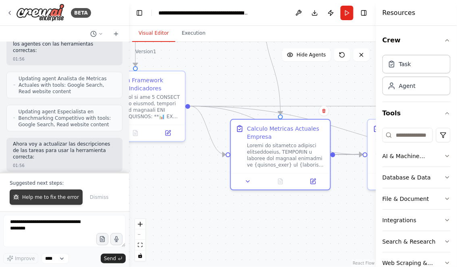
click at [31, 197] on span "Help me to fix the error" at bounding box center [50, 197] width 57 height 6
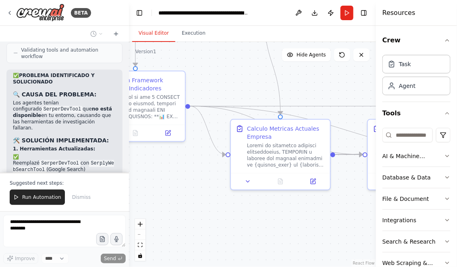
scroll to position [17157, 0]
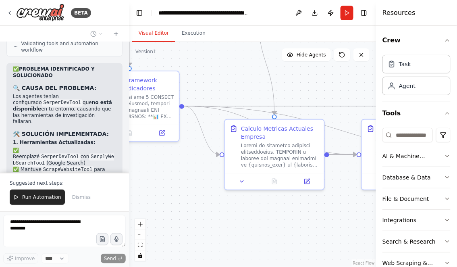
drag, startPoint x: 230, startPoint y: 221, endPoint x: 173, endPoint y: 213, distance: 57.4
click at [174, 214] on div ".deletable-edge-delete-btn { width: 20px; height: 20px; border: 0px solid #ffff…" at bounding box center [252, 154] width 247 height 225
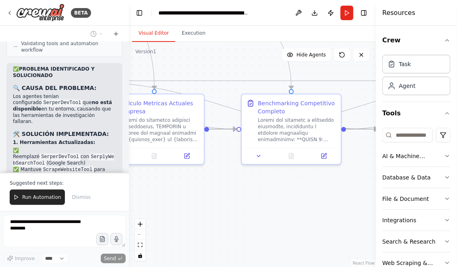
drag, startPoint x: 246, startPoint y: 217, endPoint x: 178, endPoint y: 195, distance: 70.7
click at [179, 195] on div ".deletable-edge-delete-btn { width: 20px; height: 20px; border: 0px solid #ffff…" at bounding box center [252, 154] width 247 height 225
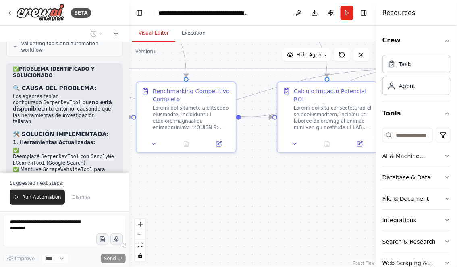
drag, startPoint x: 293, startPoint y: 200, endPoint x: 181, endPoint y: 192, distance: 112.3
click at [181, 192] on div ".deletable-edge-delete-btn { width: 20px; height: 20px; border: 0px solid #ffff…" at bounding box center [252, 154] width 247 height 225
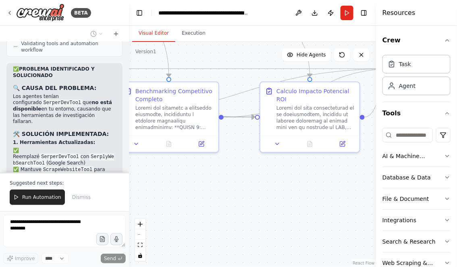
drag, startPoint x: 283, startPoint y: 195, endPoint x: 204, endPoint y: 196, distance: 78.6
click at [204, 196] on div ".deletable-edge-delete-btn { width: 20px; height: 20px; border: 0px solid #ffff…" at bounding box center [252, 154] width 247 height 225
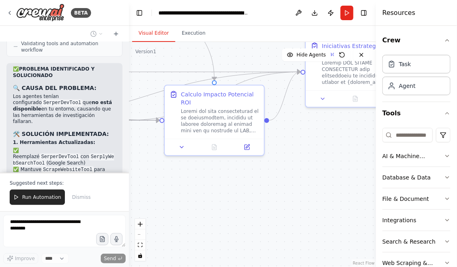
drag, startPoint x: 311, startPoint y: 175, endPoint x: 228, endPoint y: 191, distance: 85.0
click at [228, 191] on div ".deletable-edge-delete-btn { width: 20px; height: 20px; border: 0px solid #ffff…" at bounding box center [252, 154] width 247 height 225
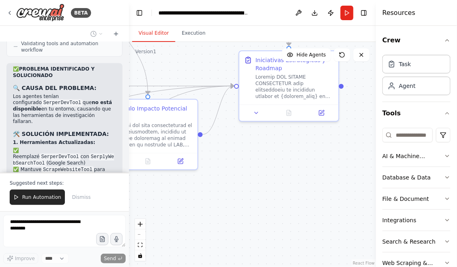
drag, startPoint x: 257, startPoint y: 163, endPoint x: 246, endPoint y: 179, distance: 19.2
click at [246, 179] on div ".deletable-edge-delete-btn { width: 20px; height: 20px; border: 0px solid #ffff…" at bounding box center [252, 154] width 247 height 225
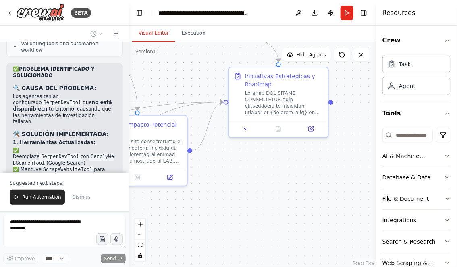
scroll to position [17190, 0]
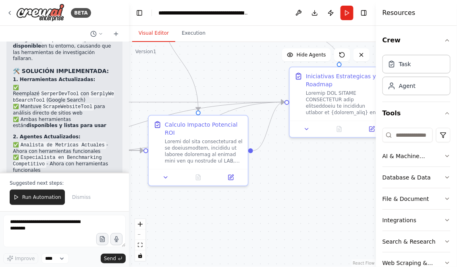
drag, startPoint x: 207, startPoint y: 212, endPoint x: 289, endPoint y: 212, distance: 82.2
click at [288, 212] on div ".deletable-edge-delete-btn { width: 20px; height: 20px; border: 0px solid #ffff…" at bounding box center [252, 154] width 247 height 225
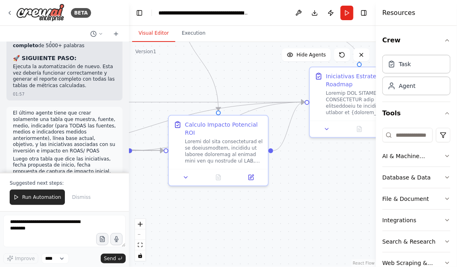
scroll to position [17475, 0]
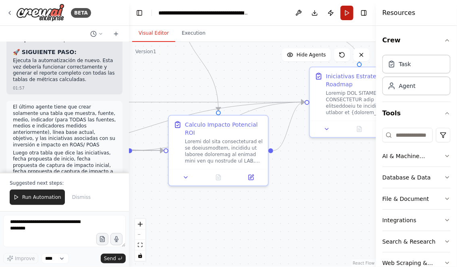
click at [347, 14] on button "Run" at bounding box center [346, 13] width 13 height 15
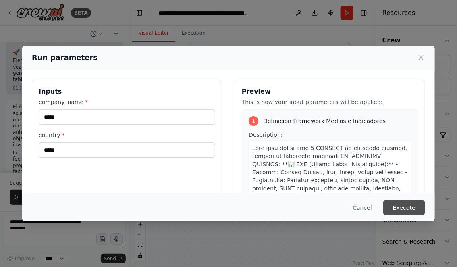
click at [398, 209] on button "Execute" at bounding box center [404, 207] width 42 height 15
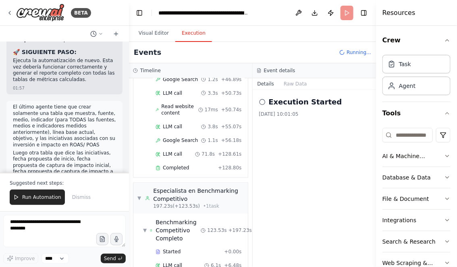
scroll to position [850, 0]
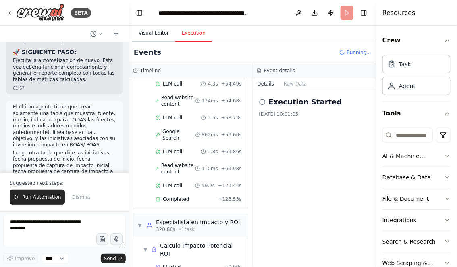
click at [152, 34] on button "Visual Editor" at bounding box center [153, 33] width 43 height 17
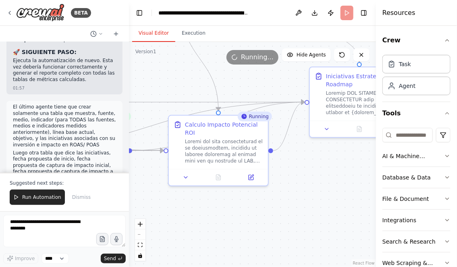
drag, startPoint x: 215, startPoint y: 218, endPoint x: 282, endPoint y: 216, distance: 67.3
click at [281, 217] on div ".deletable-edge-delete-btn { width: 20px; height: 20px; border: 0px solid #ffff…" at bounding box center [252, 154] width 247 height 225
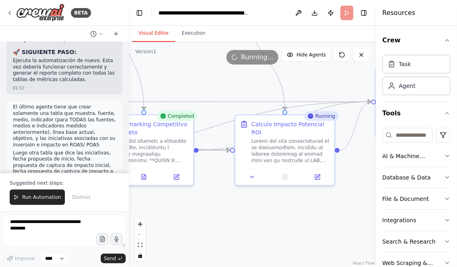
drag, startPoint x: 230, startPoint y: 222, endPoint x: 292, endPoint y: 221, distance: 62.0
click at [290, 222] on div ".deletable-edge-delete-btn { width: 20px; height: 20px; border: 0px solid #ffff…" at bounding box center [252, 154] width 247 height 225
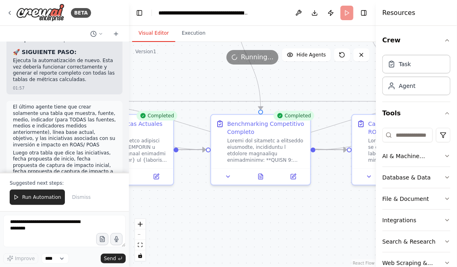
drag, startPoint x: 211, startPoint y: 225, endPoint x: 265, endPoint y: 225, distance: 54.4
click at [263, 225] on div ".deletable-edge-delete-btn { width: 20px; height: 20px; border: 0px solid #ffff…" at bounding box center [252, 154] width 247 height 225
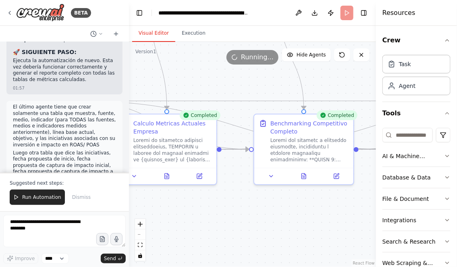
drag, startPoint x: 208, startPoint y: 211, endPoint x: 267, endPoint y: 211, distance: 58.4
click at [263, 211] on div ".deletable-edge-delete-btn { width: 20px; height: 20px; border: 0px solid #ffff…" at bounding box center [252, 154] width 247 height 225
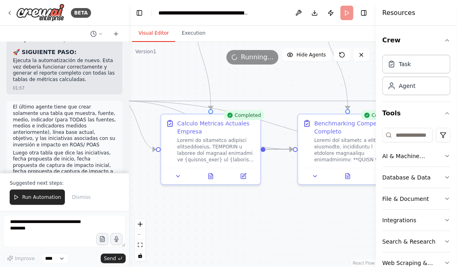
drag, startPoint x: 187, startPoint y: 212, endPoint x: 257, endPoint y: 211, distance: 70.5
click at [256, 211] on div ".deletable-edge-delete-btn { width: 20px; height: 20px; border: 0px solid #ffff…" at bounding box center [252, 154] width 247 height 225
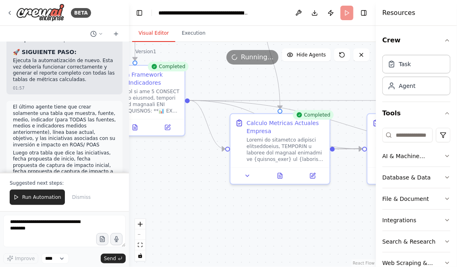
drag, startPoint x: 211, startPoint y: 212, endPoint x: 273, endPoint y: 211, distance: 61.7
click at [274, 212] on div ".deletable-edge-delete-btn { width: 20px; height: 20px; border: 0px solid #ffff…" at bounding box center [252, 154] width 247 height 225
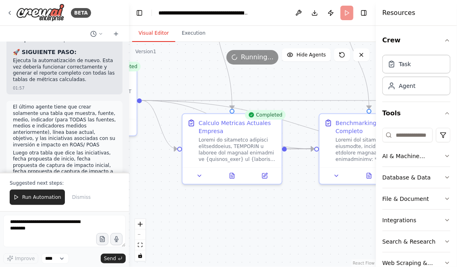
drag, startPoint x: 273, startPoint y: 211, endPoint x: 152, endPoint y: 211, distance: 120.9
click at [154, 211] on div ".deletable-edge-delete-btn { width: 20px; height: 20px; border: 0px solid #ffff…" at bounding box center [252, 154] width 247 height 225
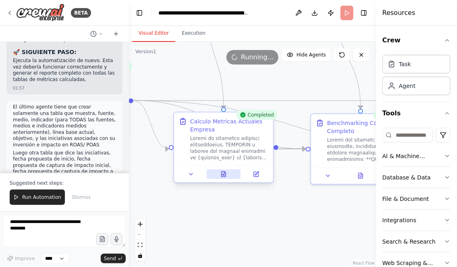
click at [226, 177] on icon at bounding box center [223, 174] width 6 height 6
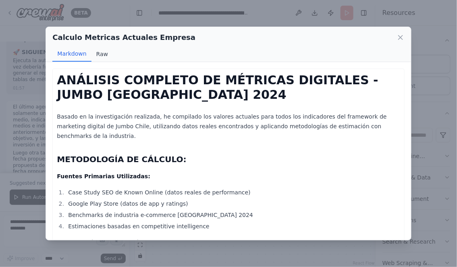
click at [103, 56] on button "Raw" at bounding box center [101, 53] width 21 height 15
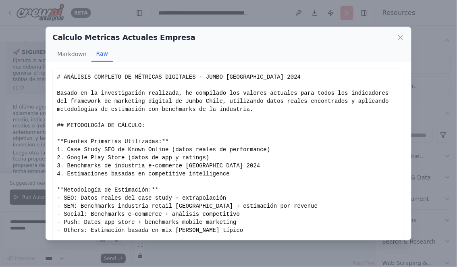
scroll to position [53, 0]
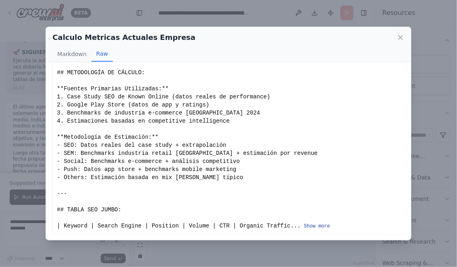
click at [322, 226] on button "Show more" at bounding box center [317, 226] width 26 height 6
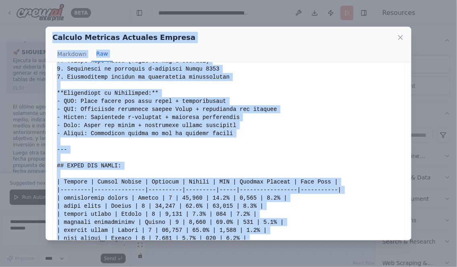
scroll to position [0, 0]
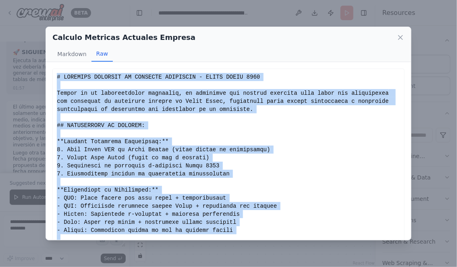
drag, startPoint x: 328, startPoint y: 225, endPoint x: 57, endPoint y: 79, distance: 307.9
copy div "# ANÁLISIS COMPLETO DE MÉTRICAS DIGITALES - JUMBO CHILE 2024 Basado en la inves…"
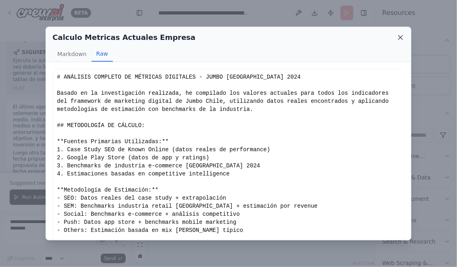
click at [402, 36] on icon at bounding box center [400, 37] width 8 height 8
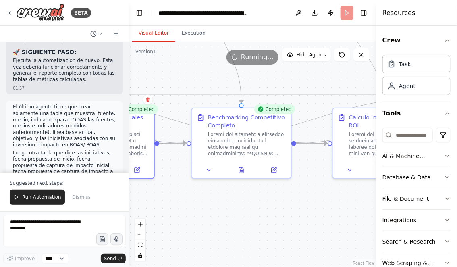
drag, startPoint x: 273, startPoint y: 219, endPoint x: 153, endPoint y: 214, distance: 120.2
click at [153, 214] on div ".deletable-edge-delete-btn { width: 20px; height: 20px; border: 0px solid #ffff…" at bounding box center [252, 154] width 247 height 225
click at [240, 172] on button at bounding box center [241, 169] width 34 height 10
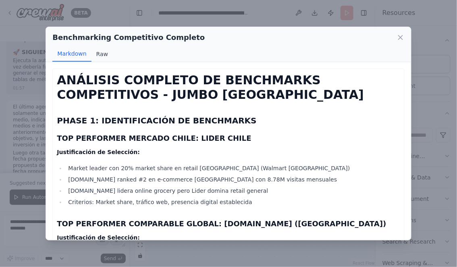
click at [103, 52] on button "Raw" at bounding box center [101, 53] width 21 height 15
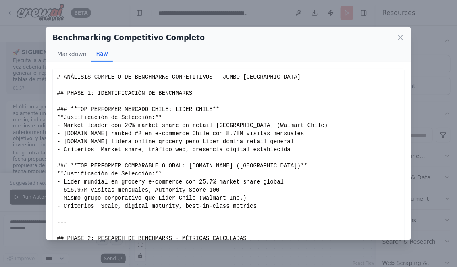
scroll to position [45, 0]
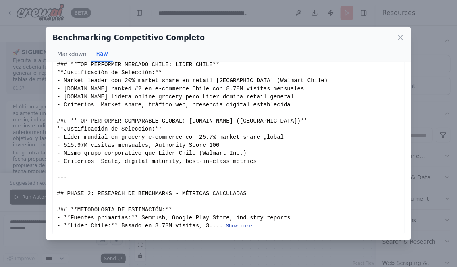
click at [242, 225] on button "Show more" at bounding box center [239, 226] width 26 height 6
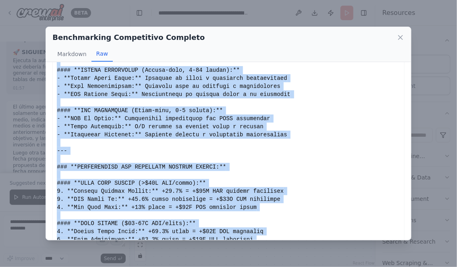
scroll to position [1100, 0]
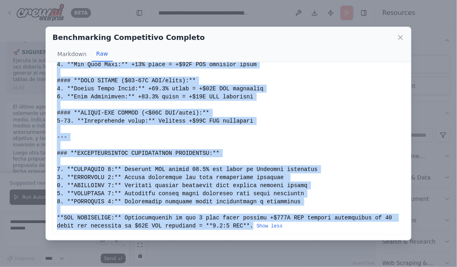
drag, startPoint x: 56, startPoint y: 76, endPoint x: 253, endPoint y: 223, distance: 244.9
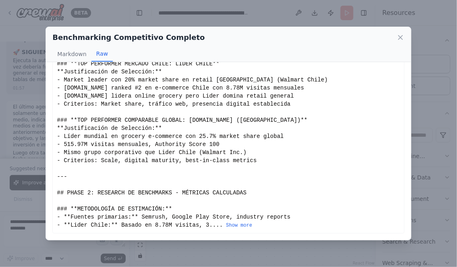
scroll to position [45, 0]
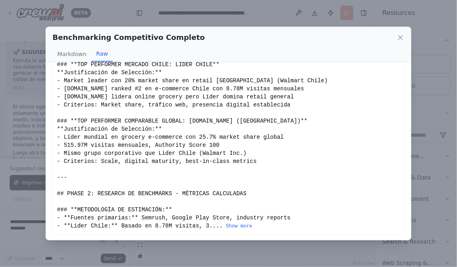
copy div "# ANÁLISIS COMPLETO DE BENCHMARKS COMPETITIVOS - JUMBO CHILE ## PHASE 1: IDENTI…"
click at [245, 227] on button "Show more" at bounding box center [239, 226] width 26 height 6
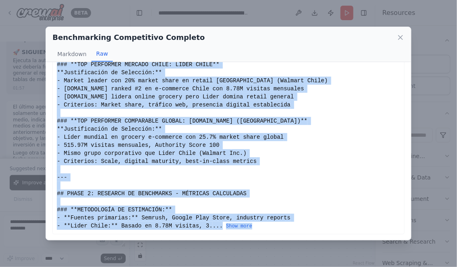
drag, startPoint x: 57, startPoint y: 76, endPoint x: 221, endPoint y: 234, distance: 227.6
click at [221, 234] on div "ANÁLISIS COMPLETO DE BENCHMARKS COMPETITIVOS - JUMBO CHILE PHASE 1: IDENTIFICAC…" at bounding box center [228, 151] width 365 height 178
click at [232, 224] on button "Show more" at bounding box center [239, 226] width 26 height 6
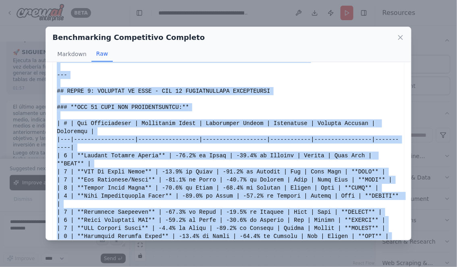
scroll to position [1100, 0]
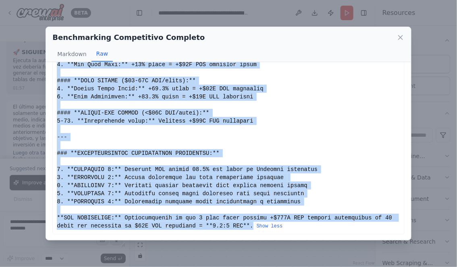
copy div "# ANÁLISIS COMPLETO DE BENCHMARKS COMPETITIVOS - JUMBO CHILE ## PHASE 1: IDENTI…"
click at [402, 36] on icon at bounding box center [400, 37] width 4 height 4
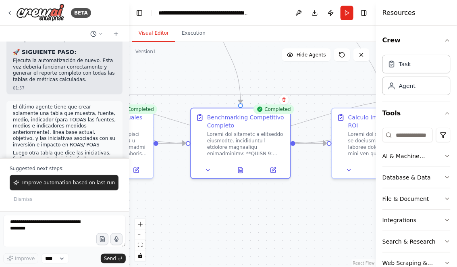
drag, startPoint x: 263, startPoint y: 215, endPoint x: 155, endPoint y: 215, distance: 108.0
click at [155, 215] on div ".deletable-edge-delete-btn { width: 20px; height: 20px; border: 0px solid #ffff…" at bounding box center [252, 154] width 247 height 225
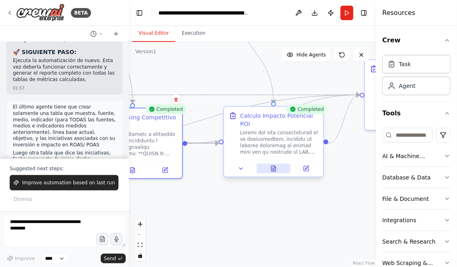
click at [276, 168] on icon at bounding box center [273, 168] width 6 height 6
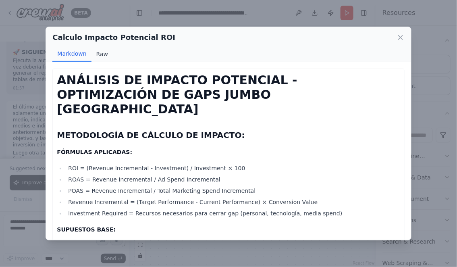
click at [100, 52] on button "Raw" at bounding box center [101, 53] width 21 height 15
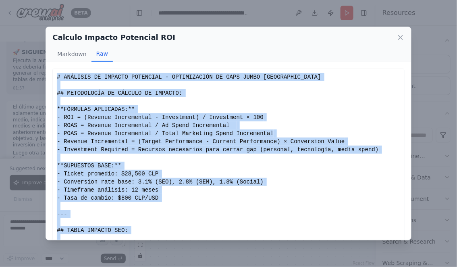
scroll to position [53, 0]
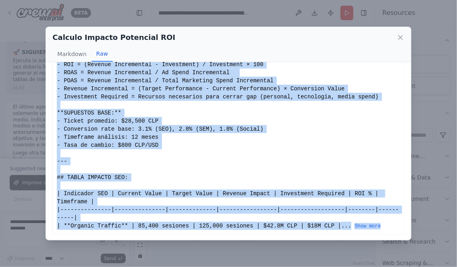
drag, startPoint x: 57, startPoint y: 77, endPoint x: 141, endPoint y: 263, distance: 203.7
click at [141, 263] on div "Calculo Impacto Potencial ROI Markdown Raw ANÁLISIS DE IMPACTO POTENCIAL - OPTI…" at bounding box center [228, 133] width 457 height 267
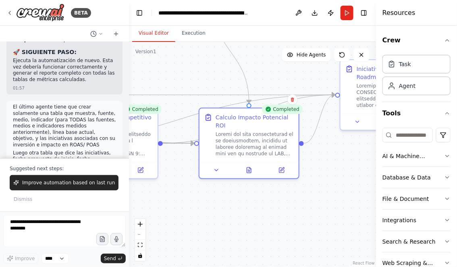
drag, startPoint x: 303, startPoint y: 214, endPoint x: 213, endPoint y: 214, distance: 89.8
click at [214, 214] on div ".deletable-edge-delete-btn { width: 20px; height: 20px; border: 0px solid #ffff…" at bounding box center [252, 154] width 247 height 225
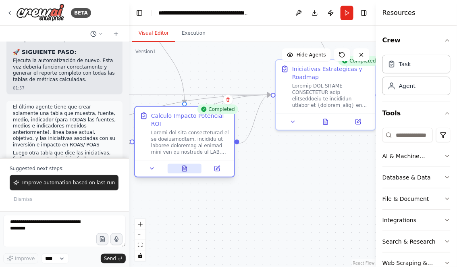
click at [191, 169] on button at bounding box center [185, 169] width 34 height 10
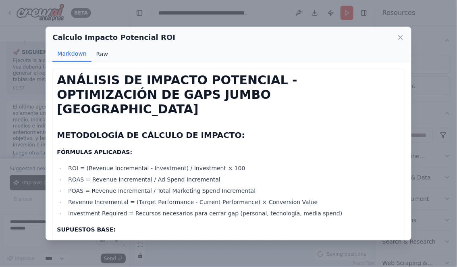
click at [98, 53] on button "Raw" at bounding box center [101, 53] width 21 height 15
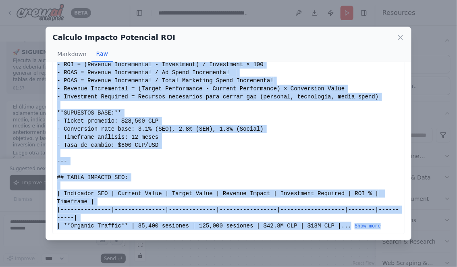
drag, startPoint x: 57, startPoint y: 77, endPoint x: 144, endPoint y: 246, distance: 189.5
click at [144, 246] on div "Calculo Impacto Potencial ROI Markdown Raw ANÁLISIS DE IMPACTO POTENCIAL - OPTI…" at bounding box center [228, 133] width 457 height 267
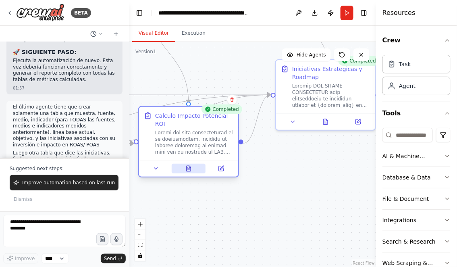
click at [194, 172] on button at bounding box center [189, 169] width 34 height 10
click at [187, 173] on div at bounding box center [188, 168] width 99 height 17
click at [188, 165] on icon at bounding box center [188, 168] width 6 height 6
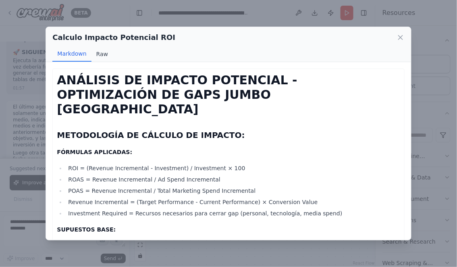
click at [103, 50] on button "Raw" at bounding box center [101, 53] width 21 height 15
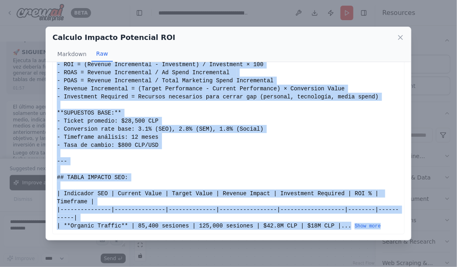
drag, startPoint x: 57, startPoint y: 77, endPoint x: 158, endPoint y: 249, distance: 199.3
click at [158, 249] on div "Calculo Impacto Potencial ROI Markdown Raw ANÁLISIS DE IMPACTO POTENCIAL - OPTI…" at bounding box center [228, 133] width 457 height 267
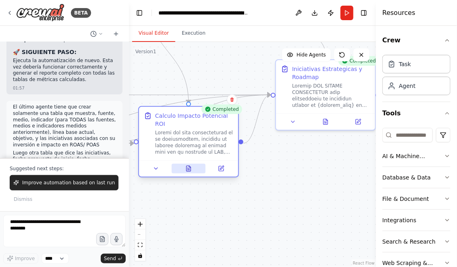
click at [190, 172] on button at bounding box center [189, 169] width 34 height 10
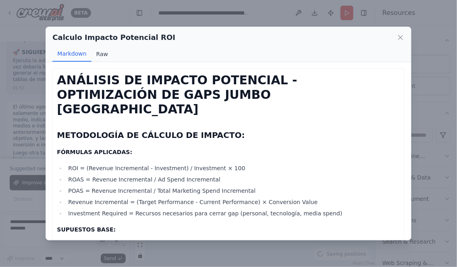
click at [101, 53] on button "Raw" at bounding box center [101, 53] width 21 height 15
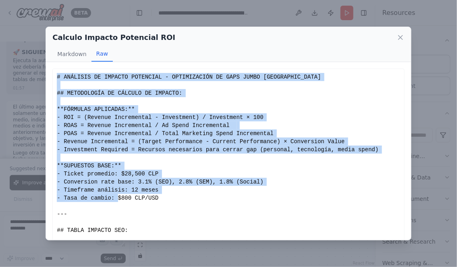
drag, startPoint x: 58, startPoint y: 77, endPoint x: 218, endPoint y: 195, distance: 199.0
click at [218, 195] on div "# ANÁLISIS DE IMPACTO POTENCIAL - OPTIMIZACIÓN DE GAPS JUMBO CHILE ## METODOLOG…" at bounding box center [228, 177] width 343 height 209
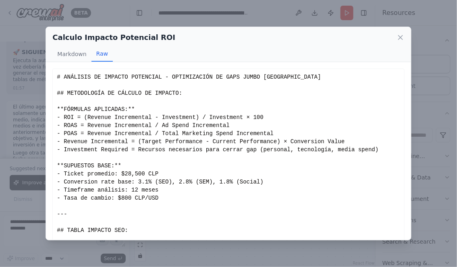
click at [196, 131] on div "# ANÁLISIS DE IMPACTO POTENCIAL - OPTIMIZACIÓN DE GAPS JUMBO CHILE ## METODOLOG…" at bounding box center [228, 177] width 343 height 209
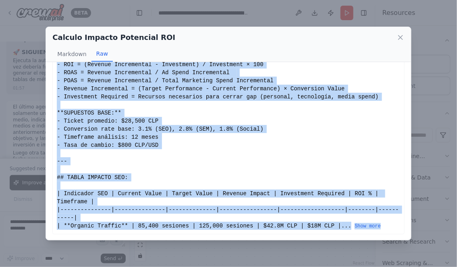
drag, startPoint x: 58, startPoint y: 76, endPoint x: 243, endPoint y: 237, distance: 245.6
click at [243, 237] on div "ANÁLISIS DE IMPACTO POTENCIAL - OPTIMIZACIÓN DE GAPS JUMBO CHILE METODOLOGÍA DE…" at bounding box center [228, 151] width 365 height 178
click at [375, 228] on button "Show more" at bounding box center [367, 226] width 26 height 6
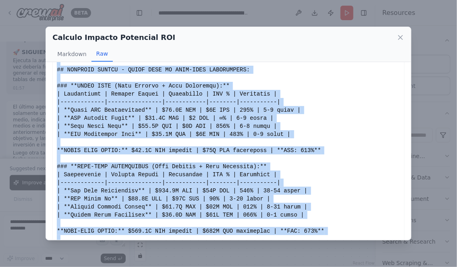
scroll to position [1302, 0]
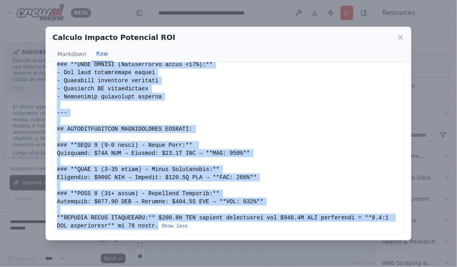
copy div "# ANÁLISIS DE IMPACTO POTENCIAL - OPTIMIZACIÓN DE GAPS JUMBO CHILE ## METODOLOG…"
click at [400, 37] on icon at bounding box center [400, 37] width 4 height 4
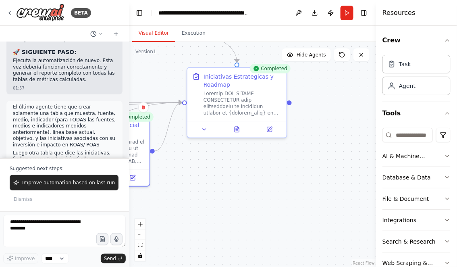
drag, startPoint x: 285, startPoint y: 200, endPoint x: 185, endPoint y: 208, distance: 99.8
click at [191, 208] on div ".deletable-edge-delete-btn { width: 20px; height: 20px; border: 0px solid #ffff…" at bounding box center [252, 154] width 247 height 225
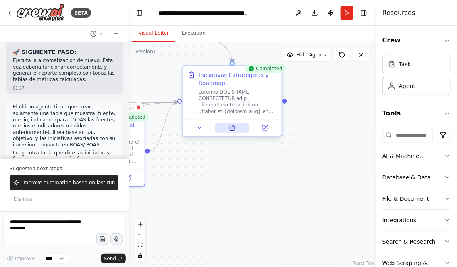
click at [232, 126] on icon at bounding box center [232, 127] width 4 height 5
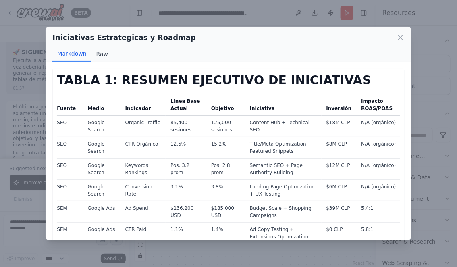
click at [98, 53] on button "Raw" at bounding box center [101, 53] width 21 height 15
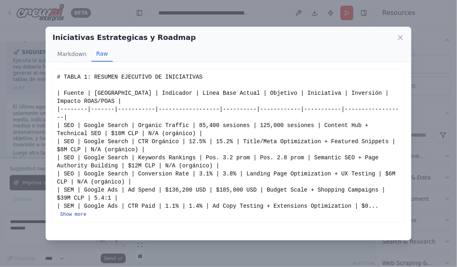
click at [70, 215] on button "Show more" at bounding box center [73, 214] width 26 height 6
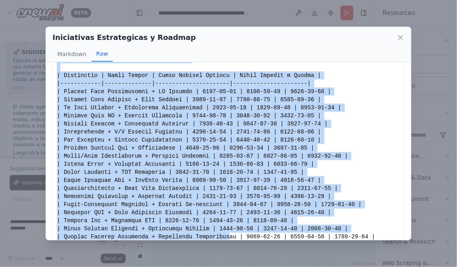
scroll to position [399, 0]
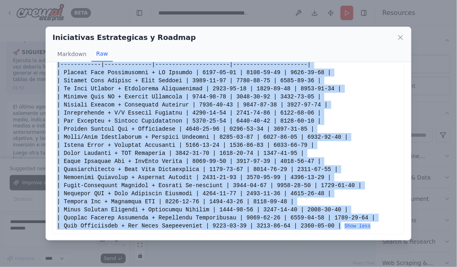
drag, startPoint x: 58, startPoint y: 76, endPoint x: 229, endPoint y: 251, distance: 244.1
click at [229, 251] on div "Iniciativas Estrategicas y Roadmap Markdown Raw TABLA 1: RESUMEN EJECUTIVO DE I…" at bounding box center [228, 133] width 457 height 267
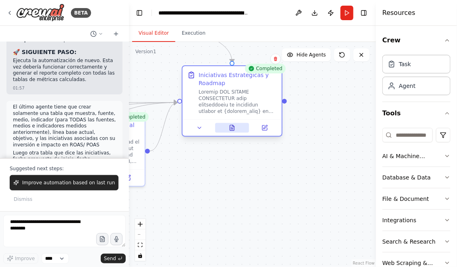
click at [235, 129] on button at bounding box center [232, 128] width 34 height 10
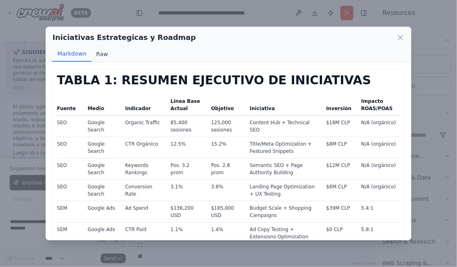
click at [100, 52] on button "Raw" at bounding box center [101, 53] width 21 height 15
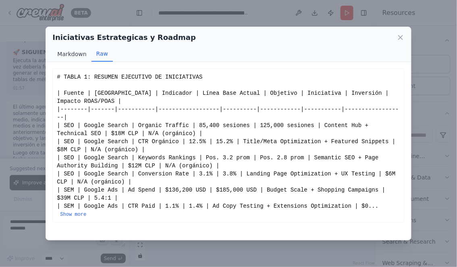
click at [72, 55] on button "Markdown" at bounding box center [71, 53] width 39 height 15
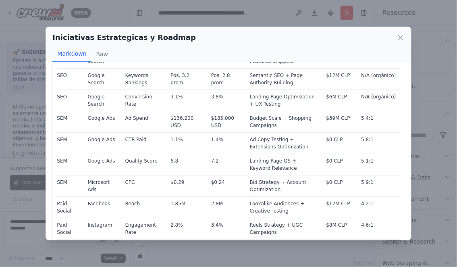
scroll to position [0, 0]
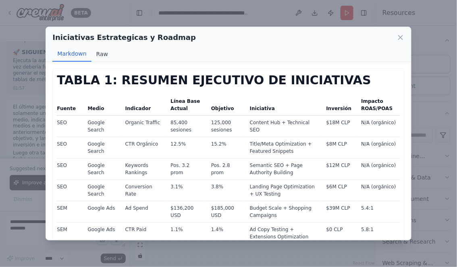
click at [103, 53] on button "Raw" at bounding box center [101, 53] width 21 height 15
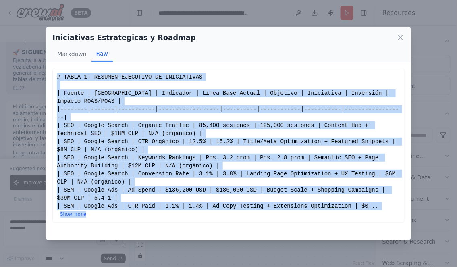
drag, startPoint x: 58, startPoint y: 77, endPoint x: 111, endPoint y: 211, distance: 143.9
click at [111, 211] on div "# TABLA 1: RESUMEN EJECUTIVO DE INICIATIVAS | Fuente | Medio | Indicador | Líne…" at bounding box center [228, 145] width 343 height 145
click at [77, 214] on button "Show more" at bounding box center [73, 214] width 26 height 6
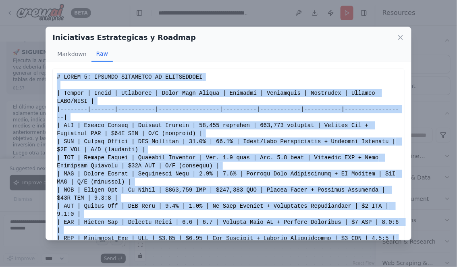
scroll to position [399, 0]
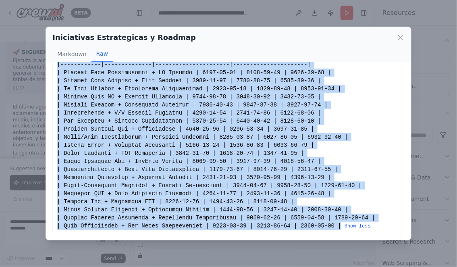
copy div "# TABLA 1: RESUMEN EJECUTIVO DE INICIATIVAS | Fuente | Medio | Indicador | Líne…"
click at [402, 36] on icon at bounding box center [400, 37] width 4 height 4
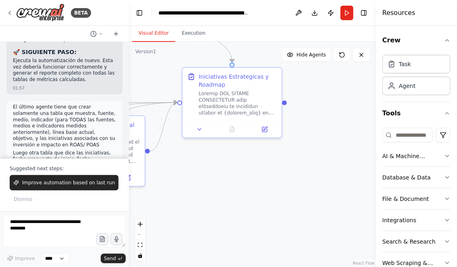
scroll to position [17489, 0]
